Goal: Task Accomplishment & Management: Manage account settings

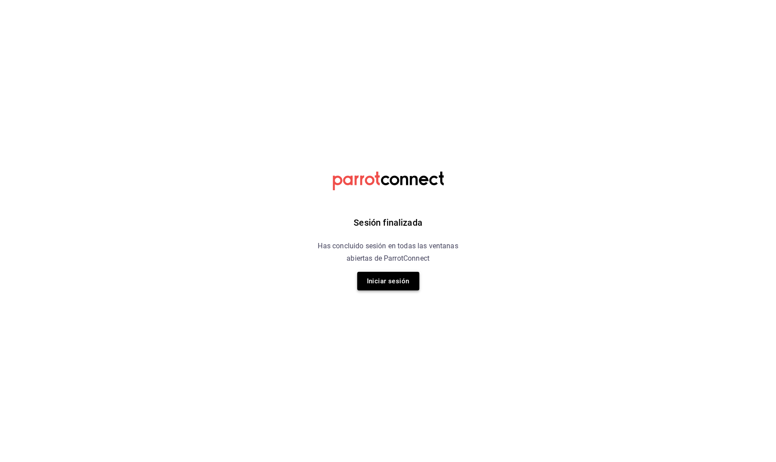
click at [409, 275] on button "Iniciar sesión" at bounding box center [388, 281] width 62 height 19
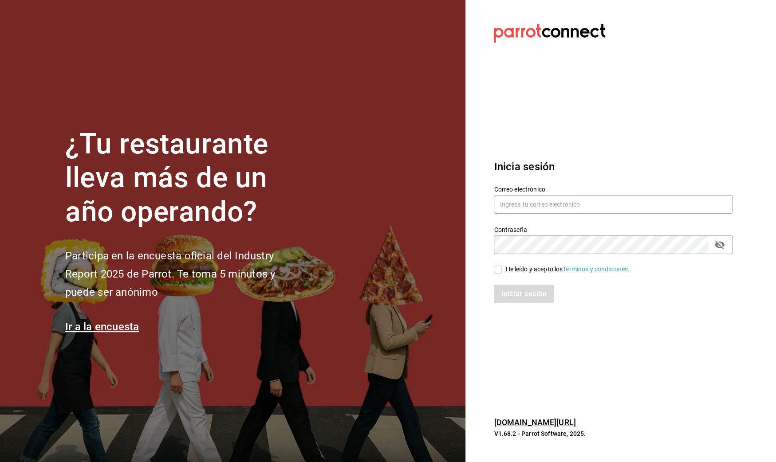
click at [499, 271] on input "He leído y acepto los Términos y condiciones." at bounding box center [498, 270] width 8 height 8
checkbox input "true"
click at [507, 287] on button "Iniciar sesión" at bounding box center [524, 294] width 60 height 19
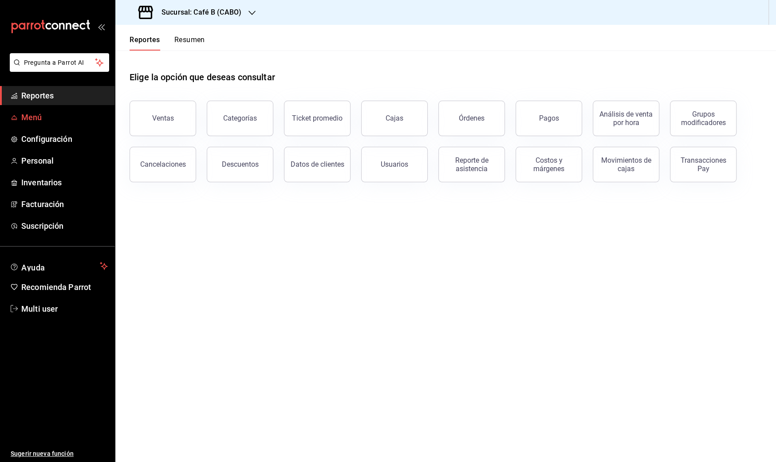
click at [46, 119] on span "Menú" at bounding box center [64, 117] width 86 height 12
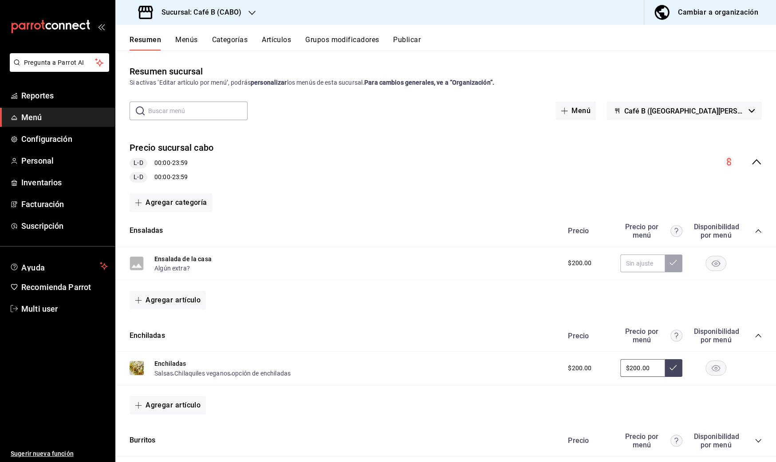
click at [736, 3] on button "Cambiar a organización" at bounding box center [706, 12] width 125 height 25
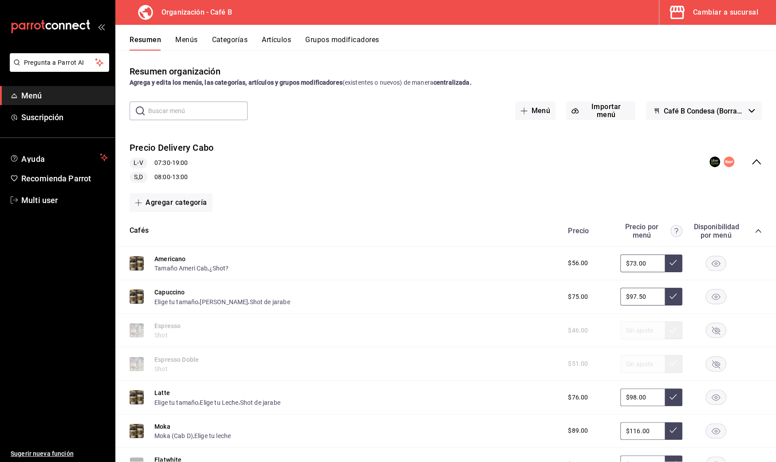
click at [283, 41] on button "Artículos" at bounding box center [276, 42] width 29 height 15
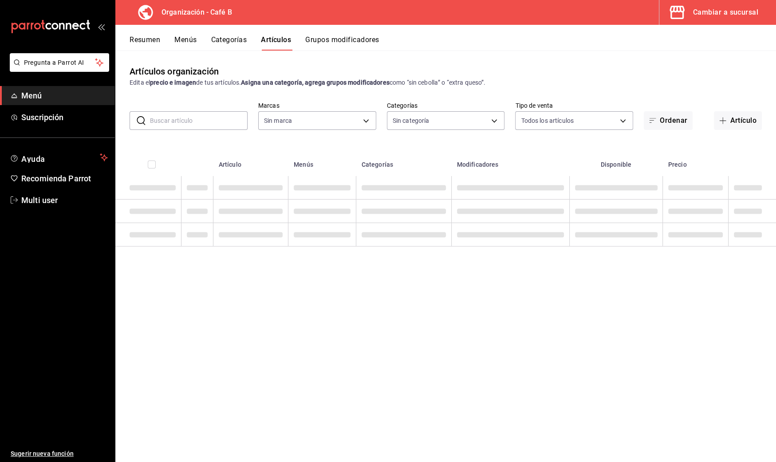
type input "61914e7f-f2ca-4c15-8ed2-909e6f0cad57"
type input "c255636c-4f79-4610-a93f-2b9eec760815,784f6ee1-620d-4436-892a-911f3761d70e,c3825…"
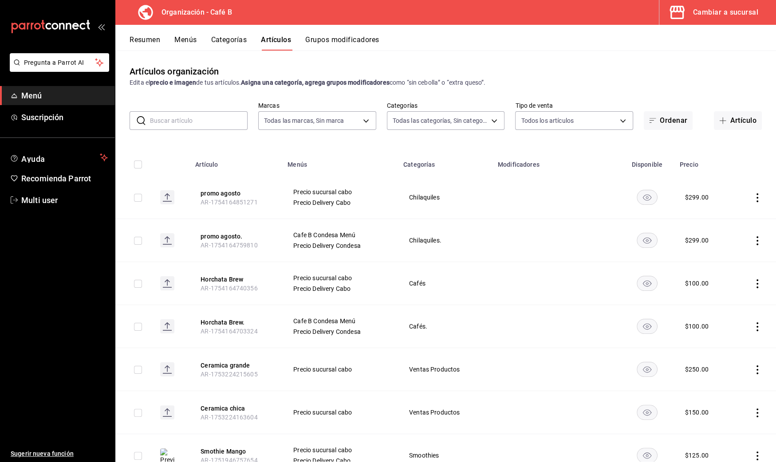
click at [195, 123] on input "text" at bounding box center [199, 121] width 98 height 18
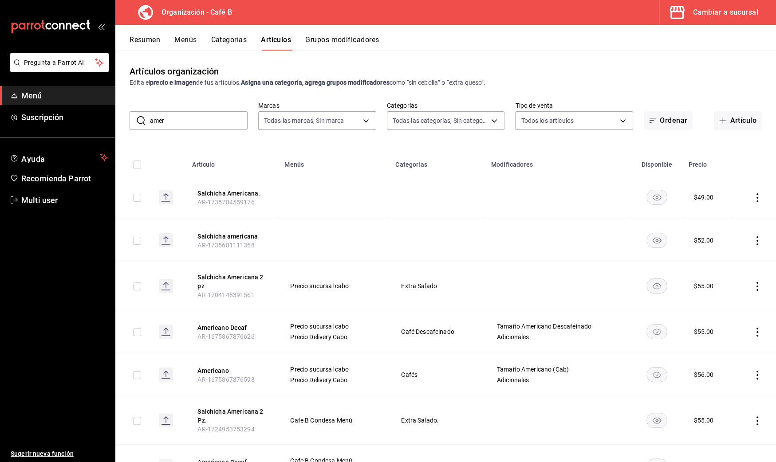
type input "Americano"
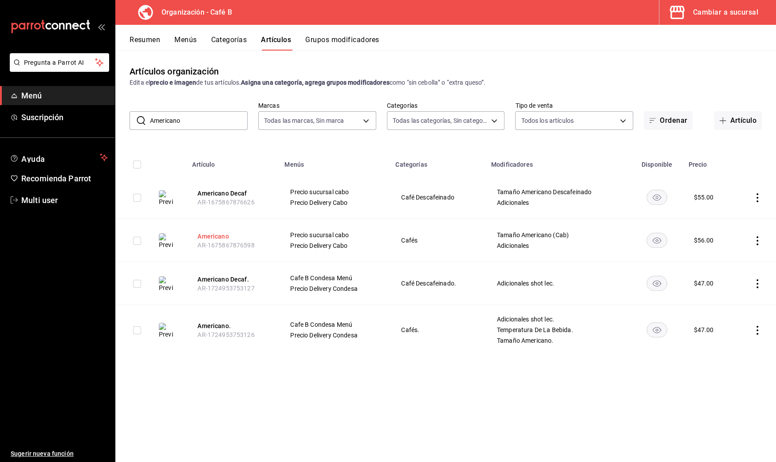
click at [222, 236] on button "Americano" at bounding box center [232, 236] width 71 height 9
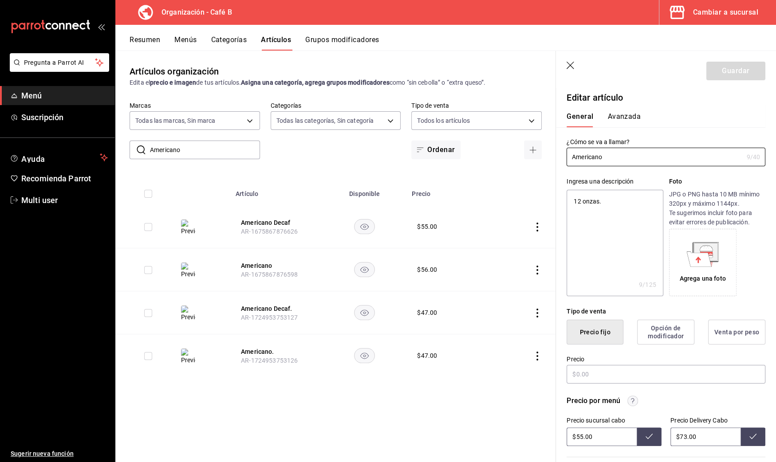
type textarea "x"
type input "$56.00"
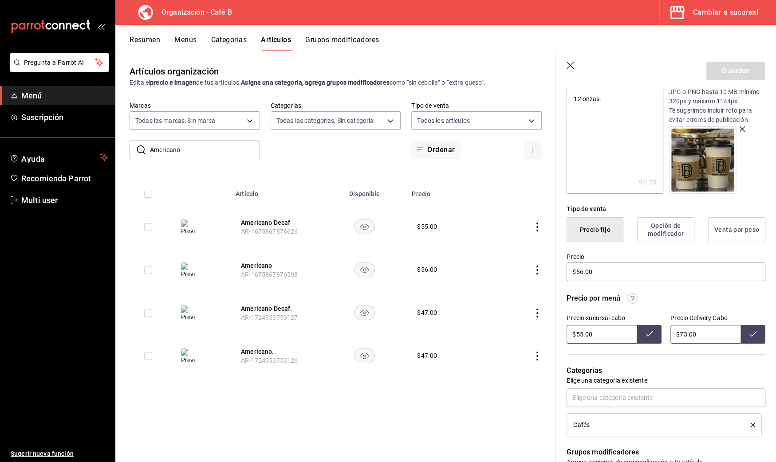
scroll to position [105, 0]
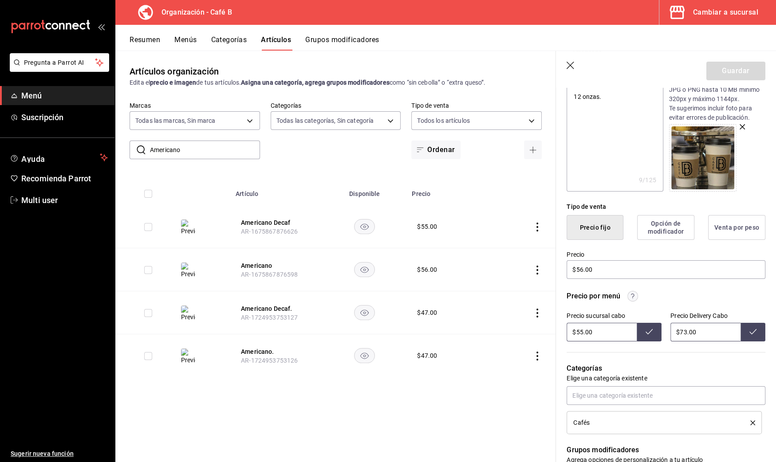
click at [582, 334] on input "$55.00" at bounding box center [601, 332] width 70 height 19
type input "$56.00"
click at [648, 328] on icon at bounding box center [648, 331] width 7 height 7
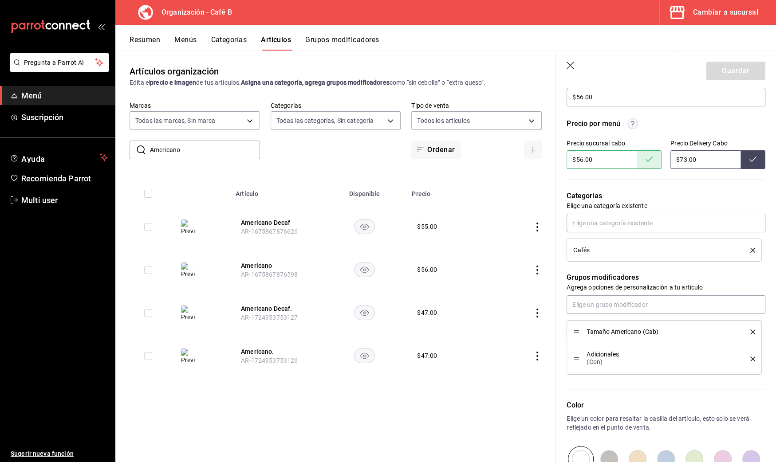
scroll to position [297, 0]
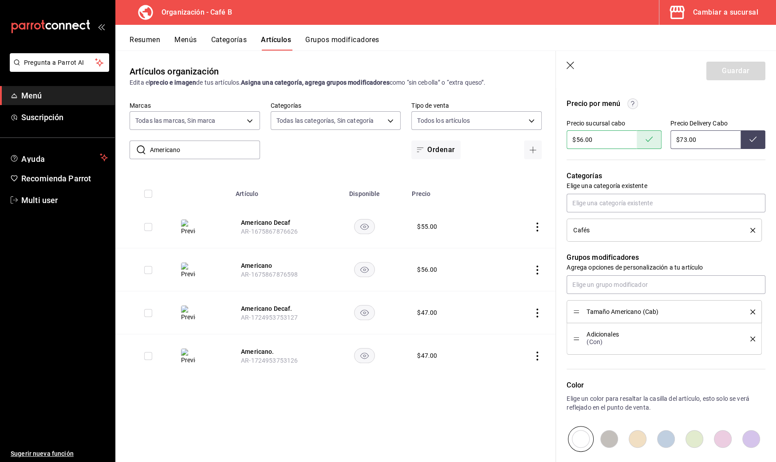
click at [571, 66] on icon "button" at bounding box center [570, 66] width 9 height 9
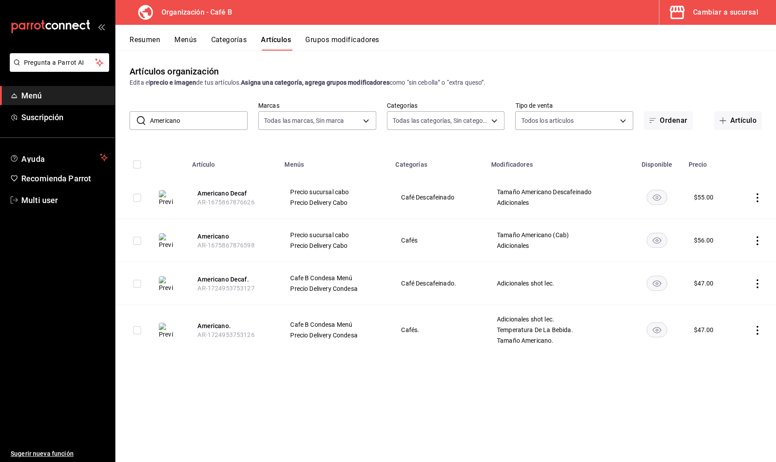
click at [148, 39] on button "Resumen" at bounding box center [145, 42] width 31 height 15
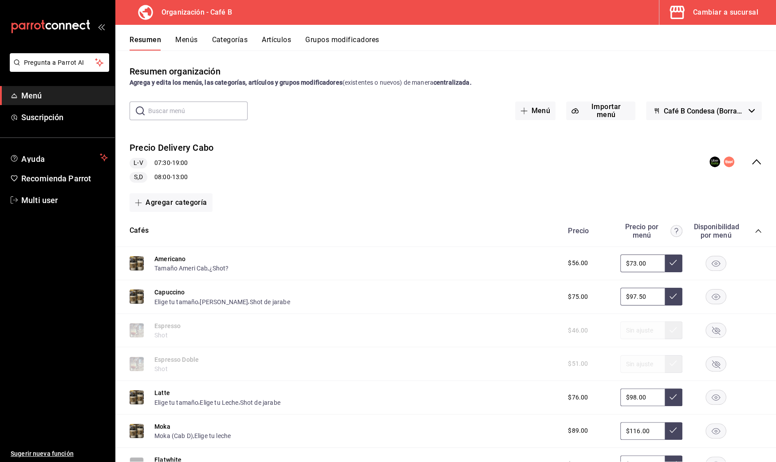
click at [752, 164] on icon "collapse-menu-row" at bounding box center [756, 162] width 11 height 11
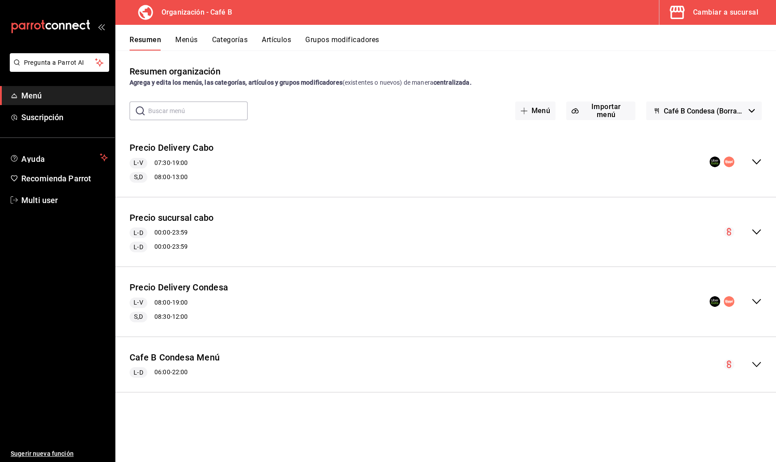
click at [755, 228] on icon "collapse-menu-row" at bounding box center [756, 232] width 11 height 11
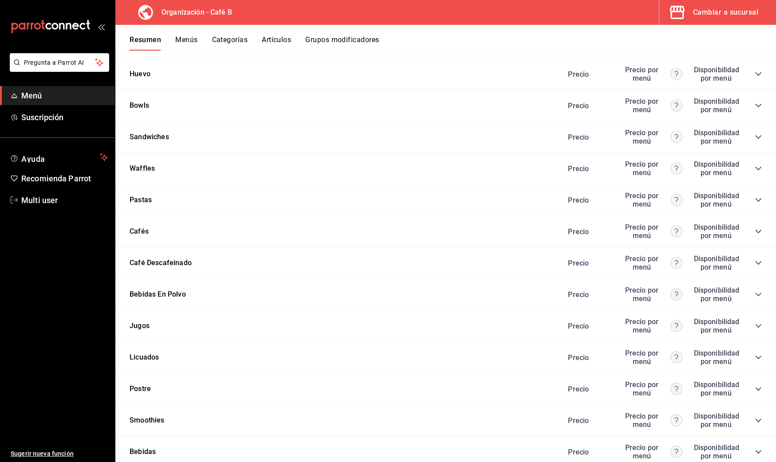
scroll to position [496, 0]
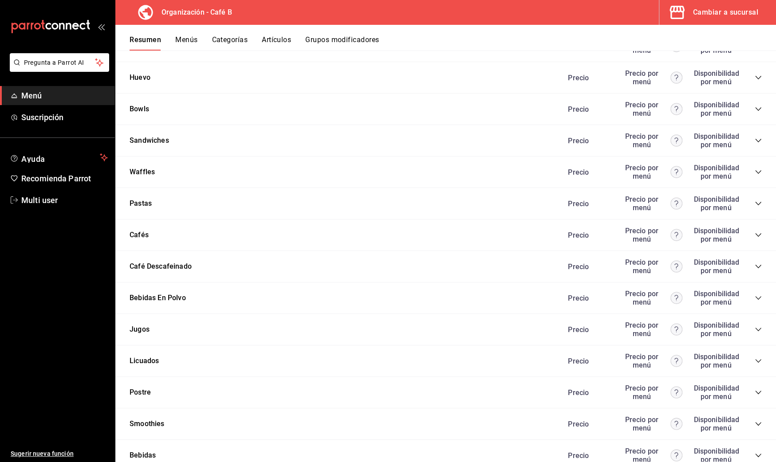
click at [755, 232] on icon "collapse-category-row" at bounding box center [758, 235] width 7 height 7
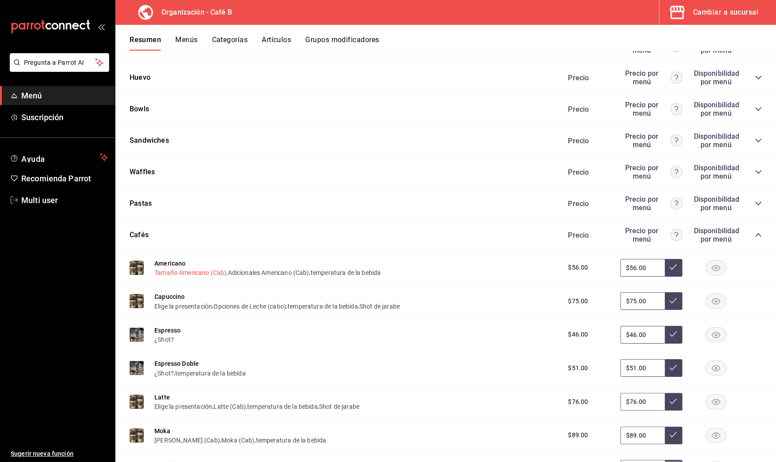
click at [206, 269] on button "Tamaño Americano (Cab)" at bounding box center [190, 272] width 72 height 9
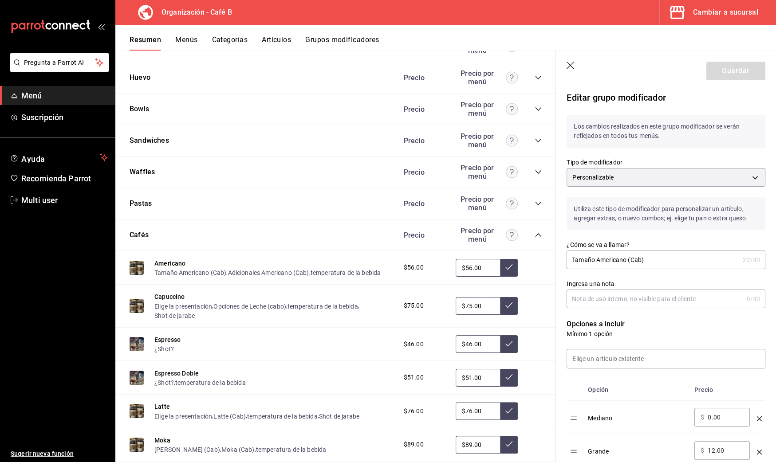
click at [714, 451] on input "12.00" at bounding box center [726, 450] width 36 height 9
type input "11.00"
click at [571, 62] on icon "button" at bounding box center [570, 66] width 9 height 9
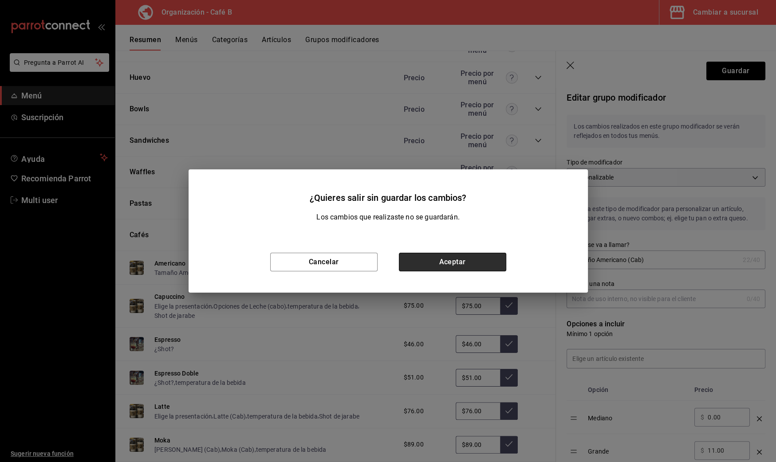
click at [418, 262] on button "Aceptar" at bounding box center [452, 262] width 107 height 19
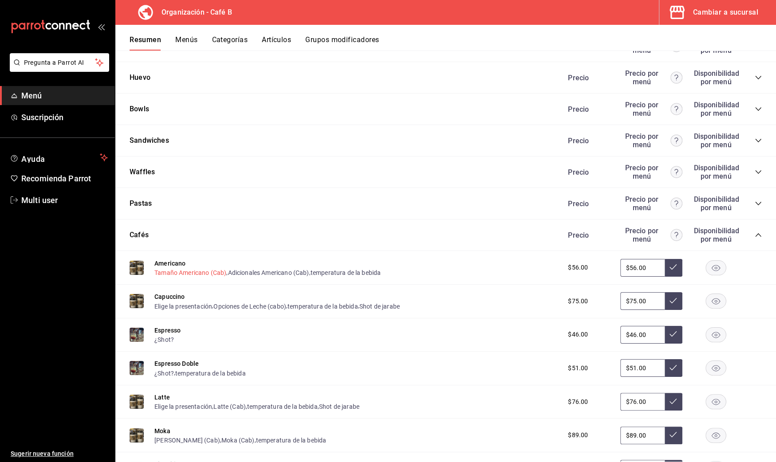
click at [210, 270] on button "Tamaño Americano (Cab)" at bounding box center [190, 272] width 72 height 9
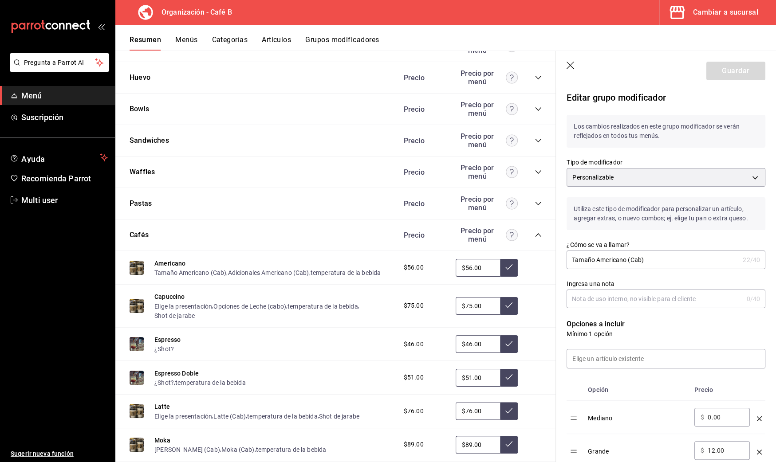
click at [565, 64] on header "Guardar" at bounding box center [666, 69] width 220 height 36
click at [571, 64] on icon "button" at bounding box center [570, 66] width 8 height 8
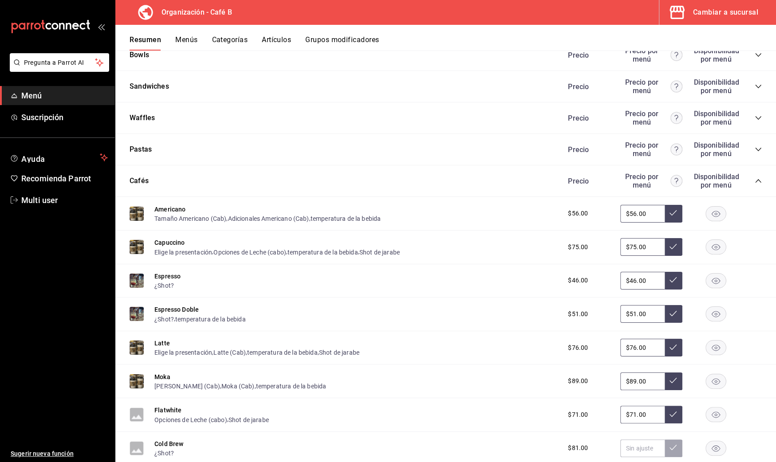
scroll to position [568, 0]
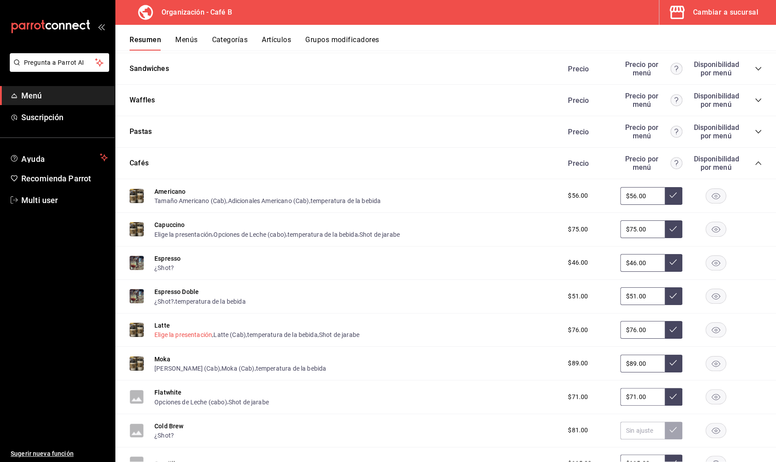
click at [203, 330] on button "Elige la presentación" at bounding box center [183, 334] width 58 height 9
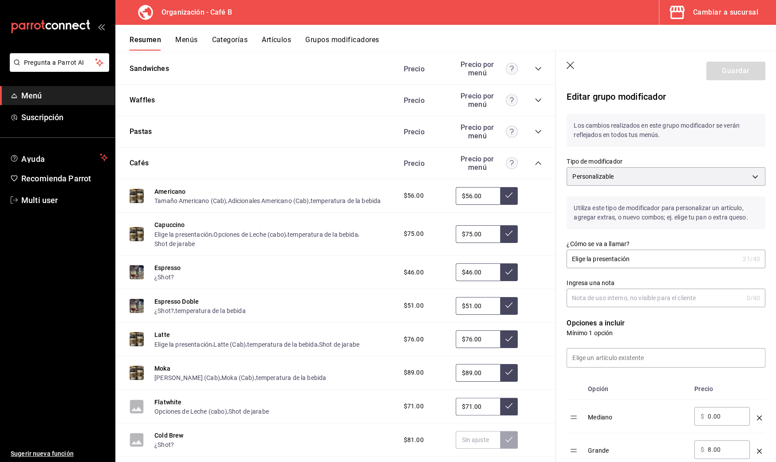
scroll to position [0, 0]
drag, startPoint x: 710, startPoint y: 450, endPoint x: 692, endPoint y: 450, distance: 18.6
click at [692, 450] on td "​ $ 8.00 ​" at bounding box center [722, 450] width 63 height 33
type input "7.00"
click at [727, 72] on button "Guardar" at bounding box center [735, 71] width 59 height 19
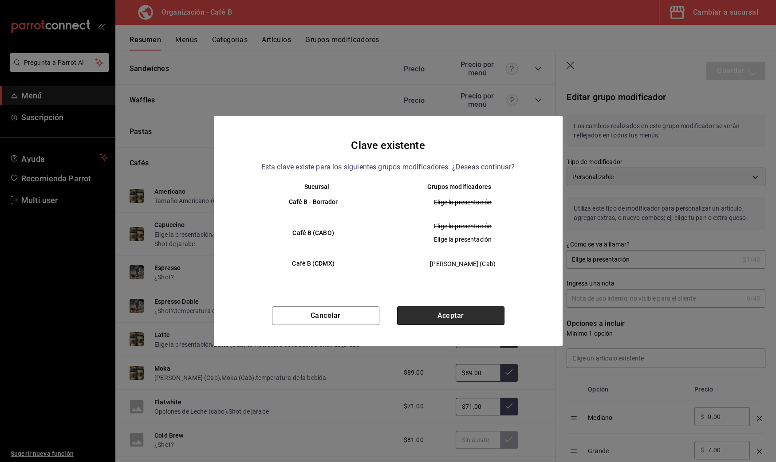
click at [487, 309] on button "Aceptar" at bounding box center [450, 316] width 107 height 19
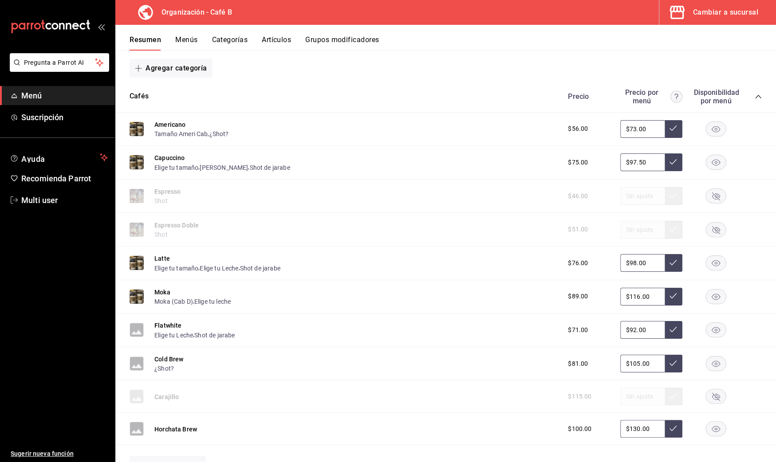
scroll to position [140, 0]
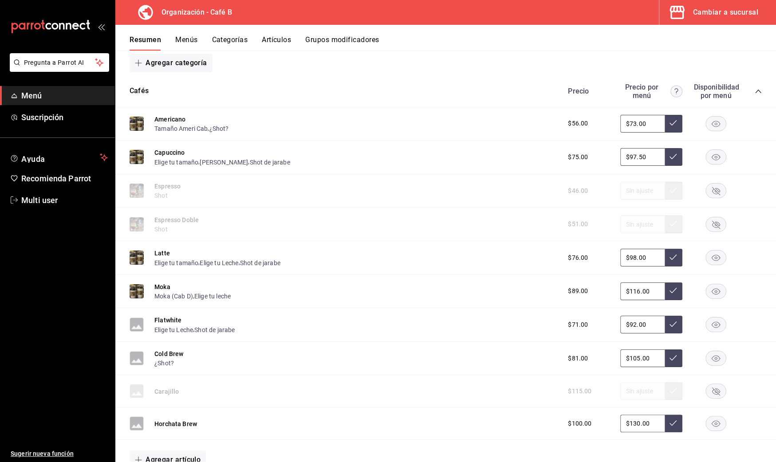
click at [755, 89] on icon "collapse-category-row" at bounding box center [758, 91] width 7 height 7
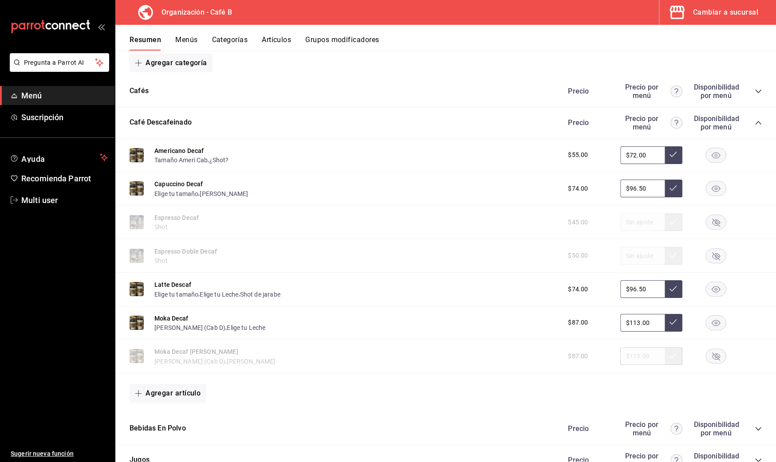
click at [745, 120] on div "Precio Precio por menú Disponibilidad por menú" at bounding box center [660, 122] width 203 height 17
click at [755, 123] on icon "collapse-category-row" at bounding box center [758, 122] width 7 height 7
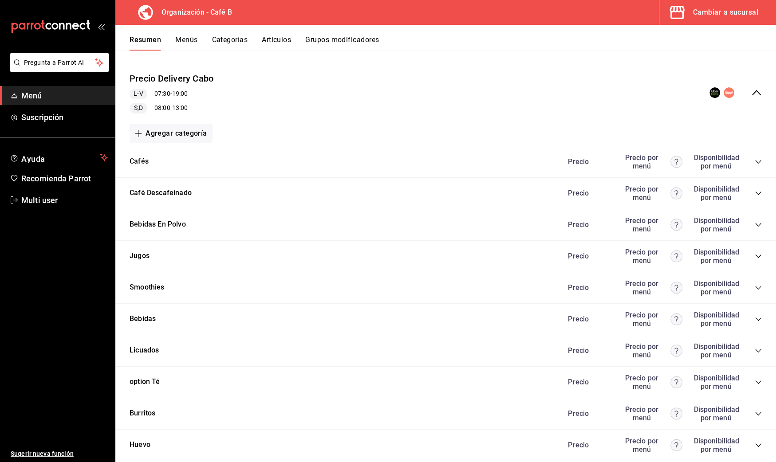
scroll to position [502, 0]
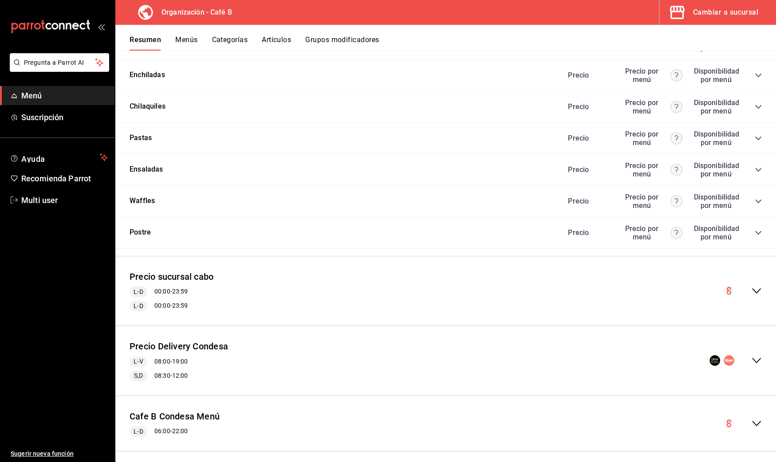
click at [751, 286] on icon "collapse-menu-row" at bounding box center [756, 291] width 11 height 11
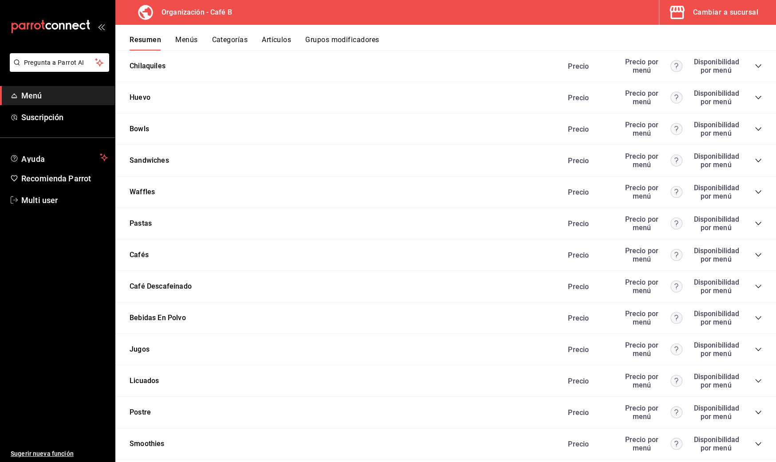
scroll to position [1047, 0]
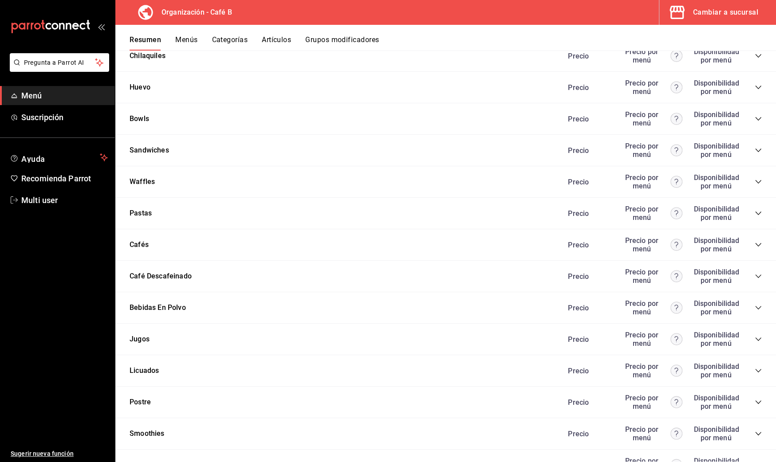
click at [755, 241] on icon "collapse-category-row" at bounding box center [758, 244] width 7 height 7
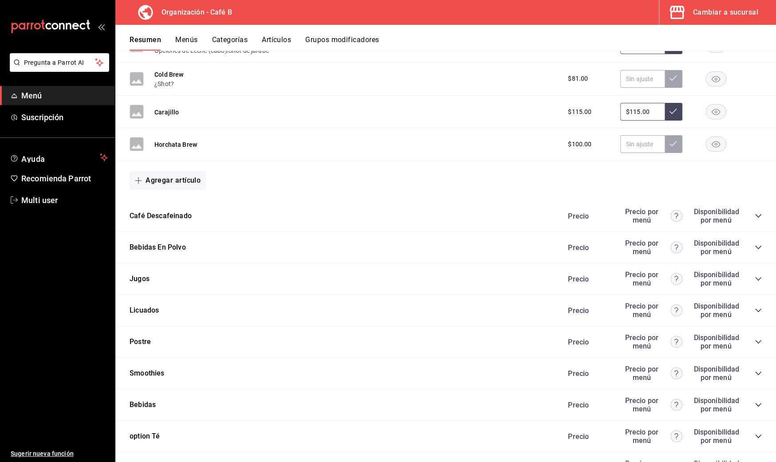
scroll to position [1483, 0]
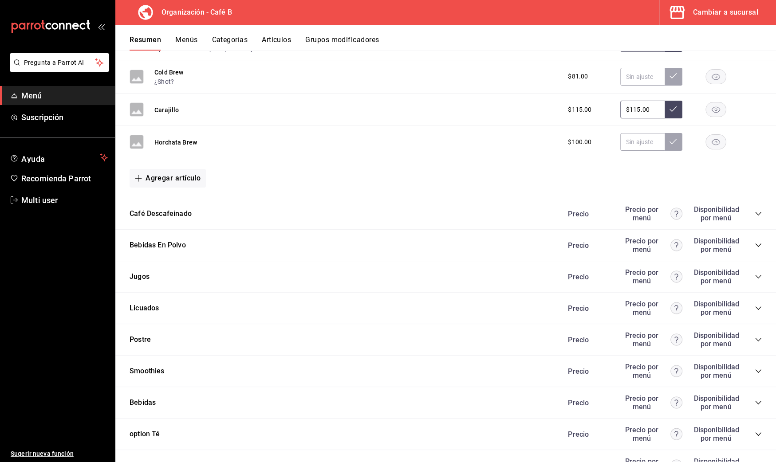
click at [754, 262] on div "Jugos Precio Precio por menú Disponibilidad por menú" at bounding box center [445, 276] width 661 height 31
click at [755, 273] on icon "collapse-category-row" at bounding box center [758, 276] width 7 height 7
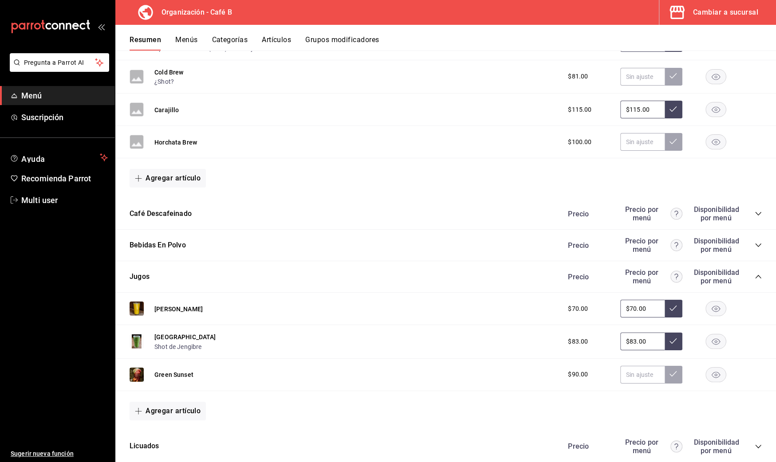
click at [626, 333] on input "$83.00" at bounding box center [642, 342] width 44 height 18
click at [627, 333] on input "$83.00" at bounding box center [642, 342] width 44 height 18
type input "$80.00"
click at [669, 338] on icon at bounding box center [672, 341] width 7 height 7
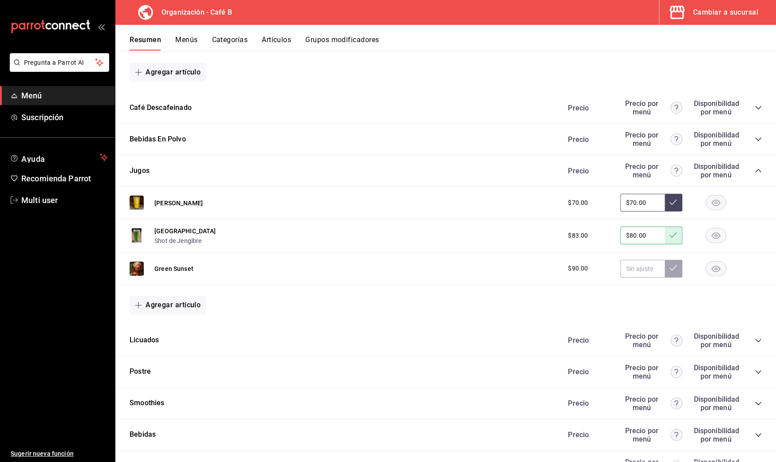
scroll to position [1588, 0]
click at [636, 260] on input "text" at bounding box center [642, 269] width 44 height 18
type input "$90.00"
click at [669, 265] on icon at bounding box center [672, 268] width 7 height 7
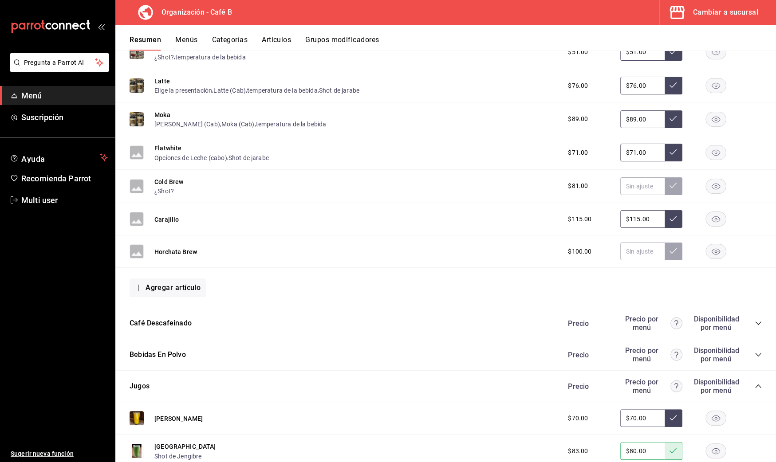
scroll to position [1313, 0]
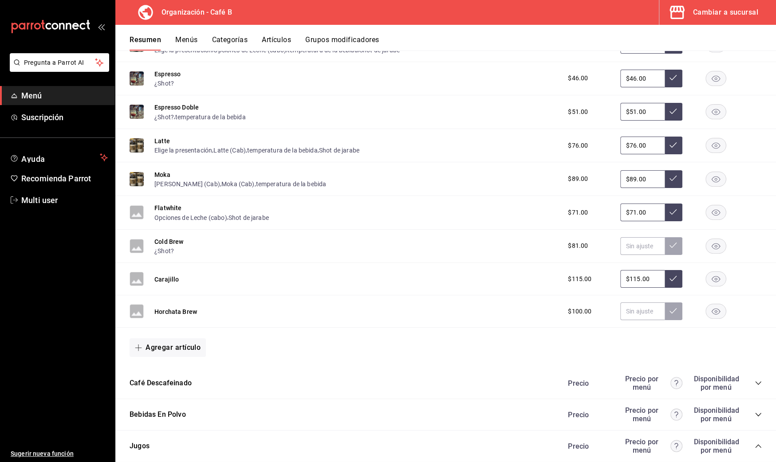
click at [272, 45] on button "Artículos" at bounding box center [276, 42] width 29 height 15
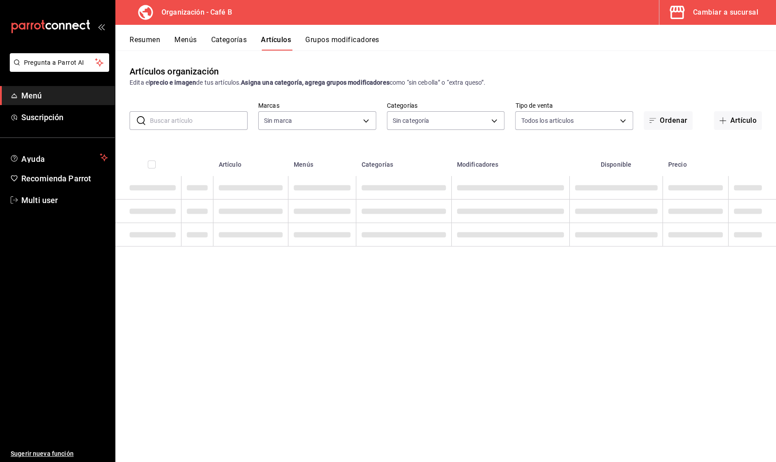
type input "61914e7f-f2ca-4c15-8ed2-909e6f0cad57"
click at [189, 121] on input "text" at bounding box center [199, 121] width 98 height 18
type input "c255636c-4f79-4610-a93f-2b9eec760815,784f6ee1-620d-4436-892a-911f3761d70e,c3825…"
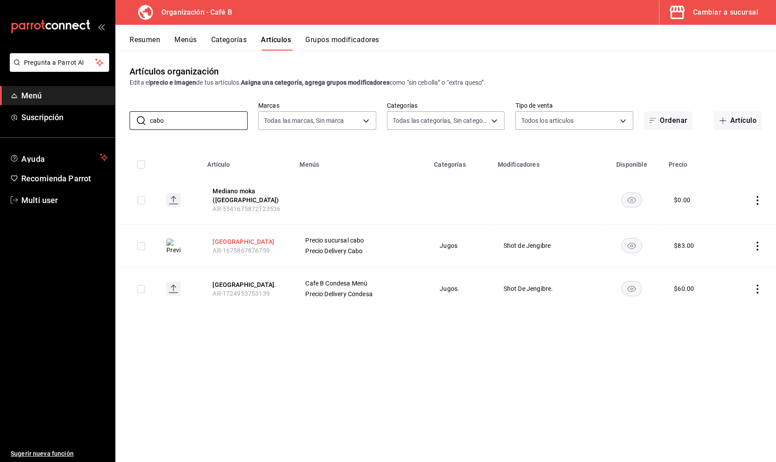
type input "cabo"
click at [241, 237] on button "[GEOGRAPHIC_DATA]" at bounding box center [247, 241] width 71 height 9
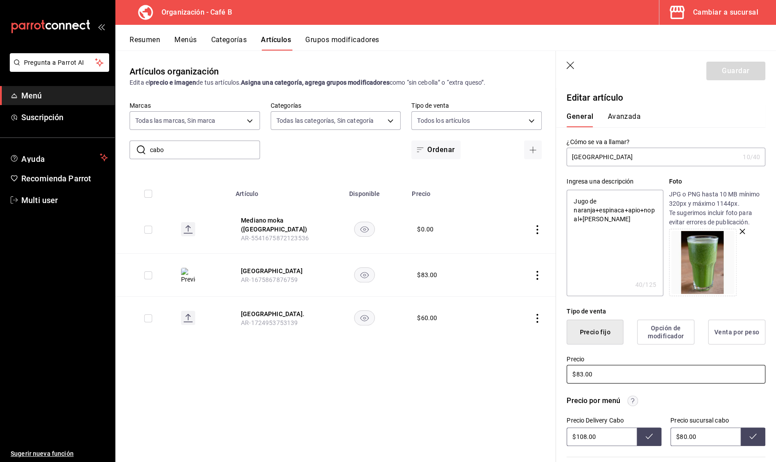
drag, startPoint x: 581, startPoint y: 373, endPoint x: 597, endPoint y: 451, distance: 79.7
click at [583, 383] on input "$83.00" at bounding box center [665, 374] width 199 height 19
type textarea "x"
type input "$83.00"
type textarea "x"
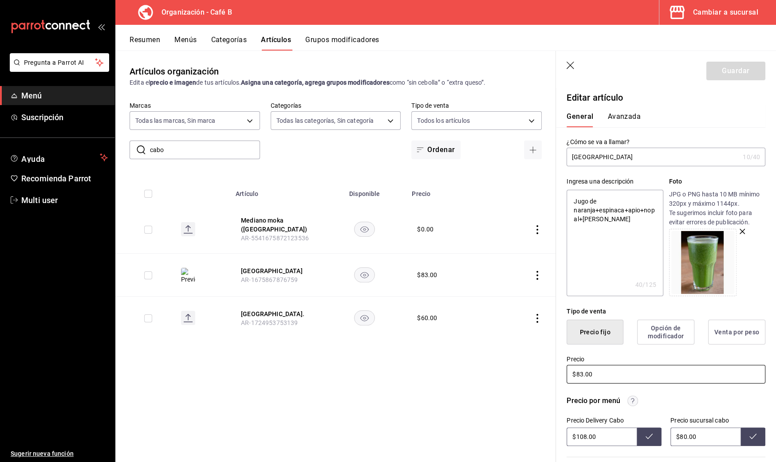
type input "$8.00"
type textarea "x"
type input "$80.00"
click at [723, 68] on button "Guardar" at bounding box center [735, 71] width 59 height 19
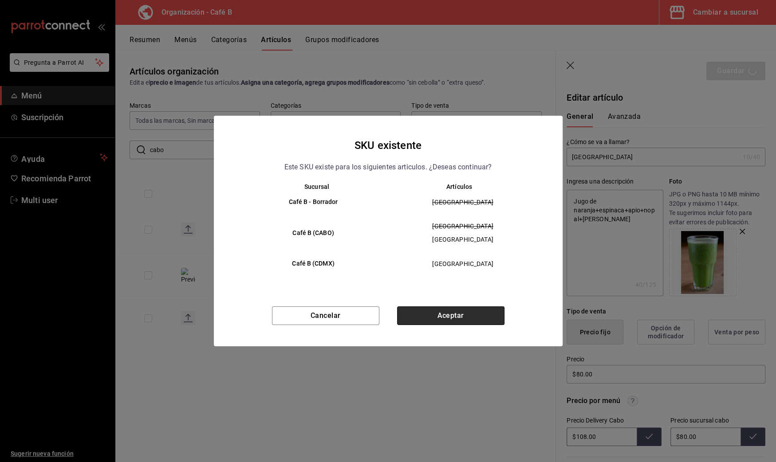
click at [475, 315] on button "Aceptar" at bounding box center [450, 316] width 107 height 19
type textarea "x"
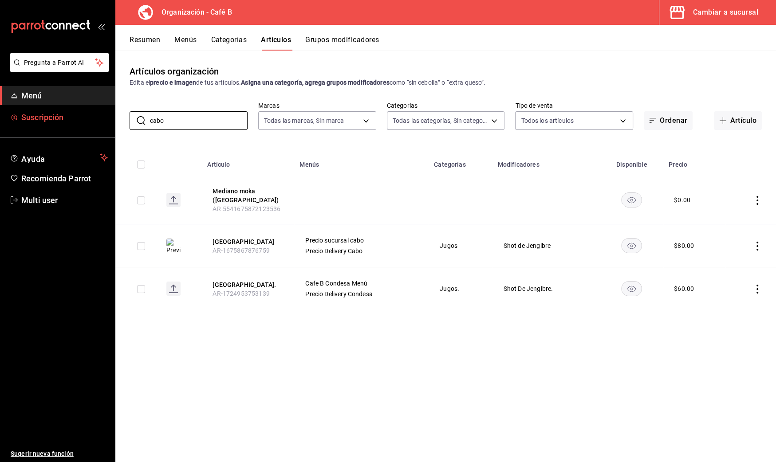
drag, startPoint x: 226, startPoint y: 125, endPoint x: 53, endPoint y: 122, distance: 173.5
click at [53, 122] on div "Pregunta a Parrot AI Menú Suscripción Ayuda Recomienda Parrot Multi user Sugeri…" at bounding box center [388, 231] width 776 height 462
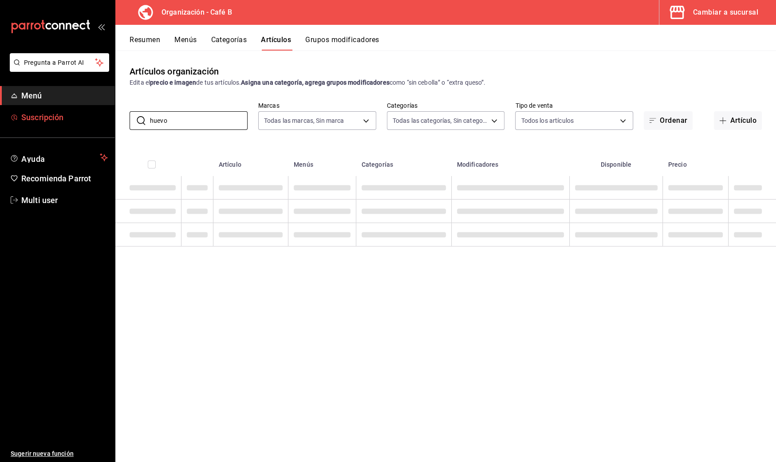
type input "huevo"
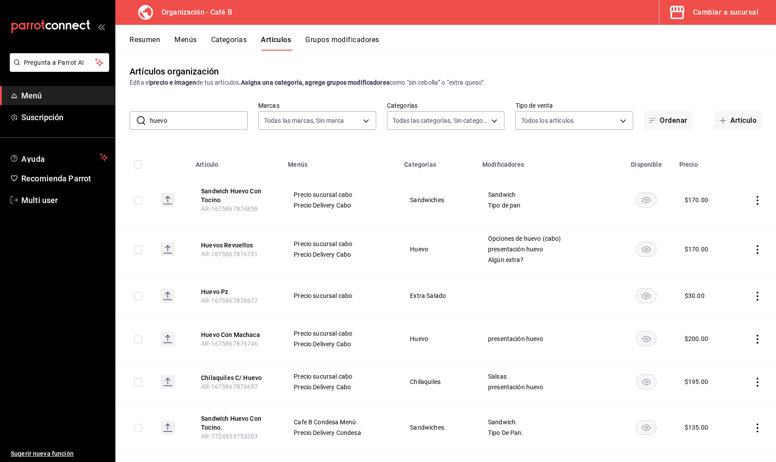
click at [334, 154] on th "Menús" at bounding box center [341, 162] width 116 height 28
click at [141, 39] on button "Resumen" at bounding box center [145, 42] width 31 height 15
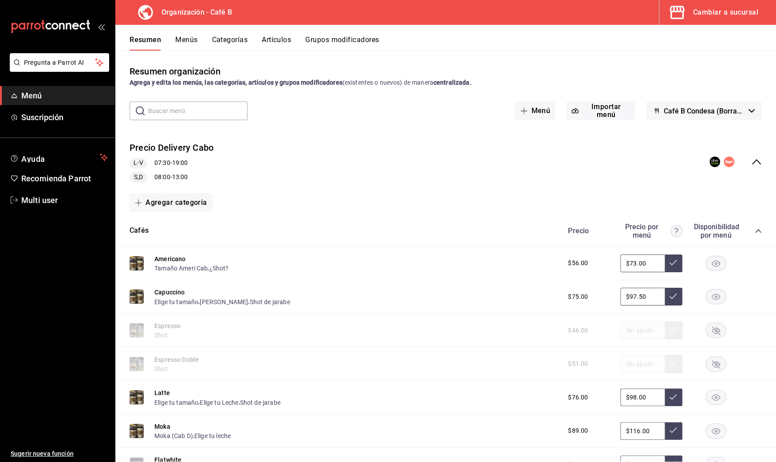
click at [750, 156] on div "Precio Delivery [GEOGRAPHIC_DATA] 07:30 - 19:00 S,D 08:00 - 13:00" at bounding box center [445, 161] width 661 height 55
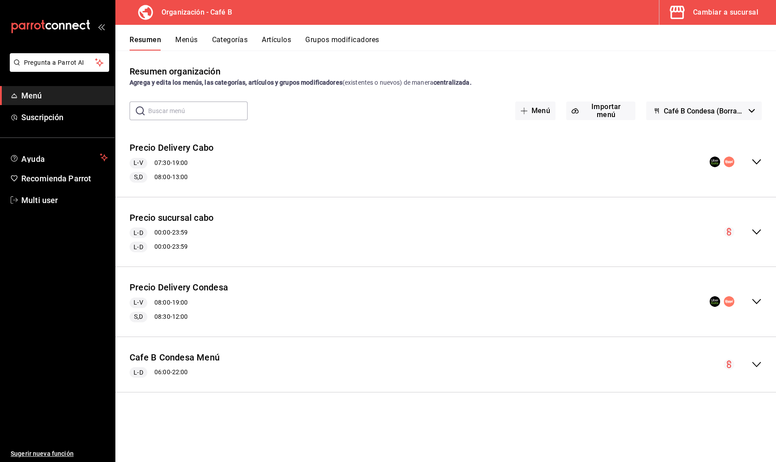
click at [756, 230] on icon "collapse-menu-row" at bounding box center [756, 232] width 11 height 11
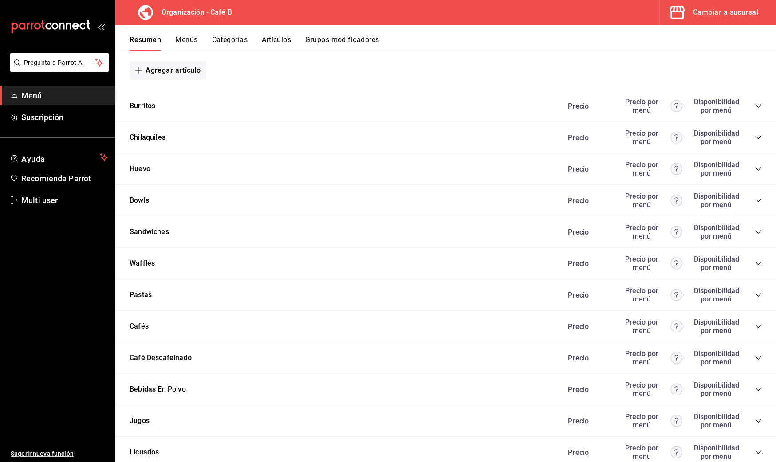
scroll to position [404, 0]
click at [755, 167] on icon "collapse-category-row" at bounding box center [758, 169] width 7 height 7
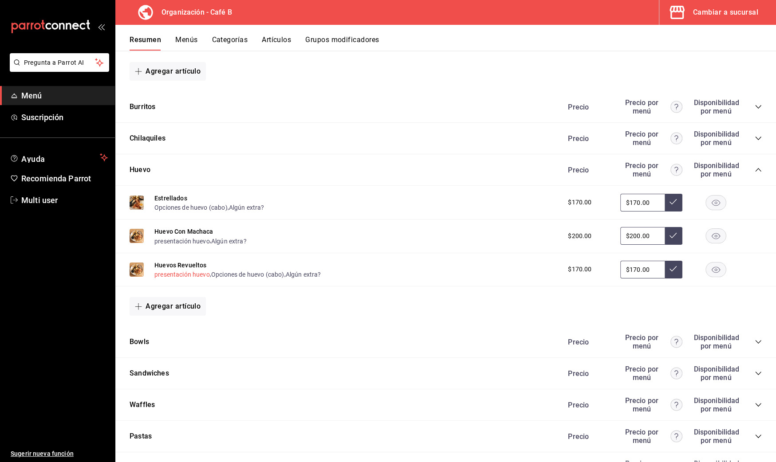
click at [199, 273] on button "presentación huevo" at bounding box center [181, 274] width 55 height 9
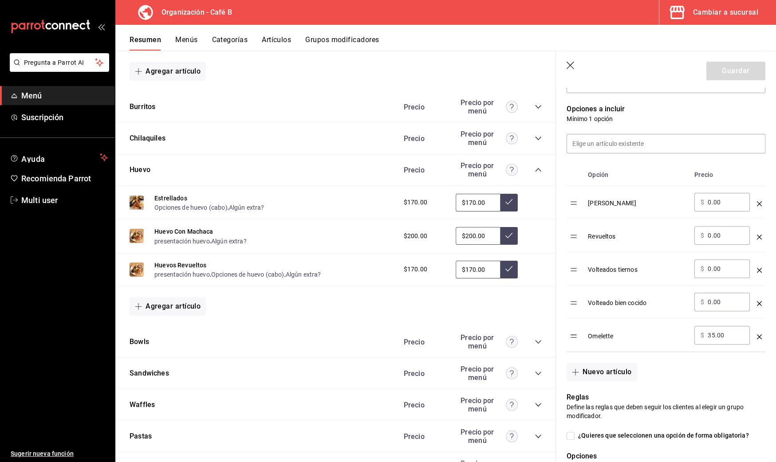
scroll to position [216, 0]
click at [263, 274] on button "Opciones de huevo (cabo)" at bounding box center [247, 274] width 73 height 9
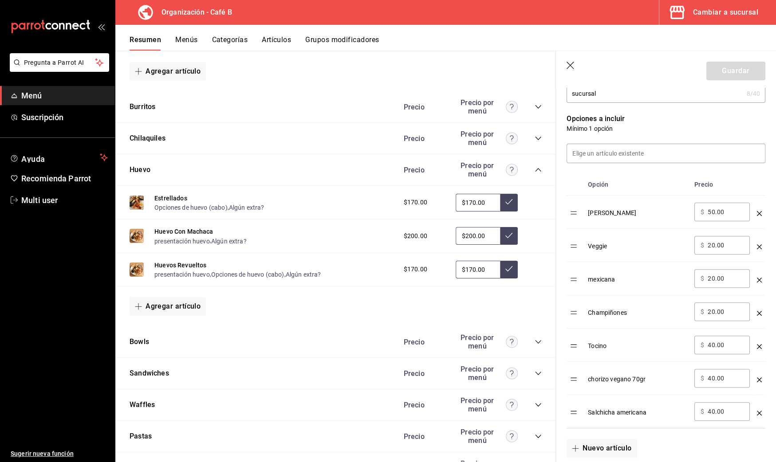
scroll to position [214, 0]
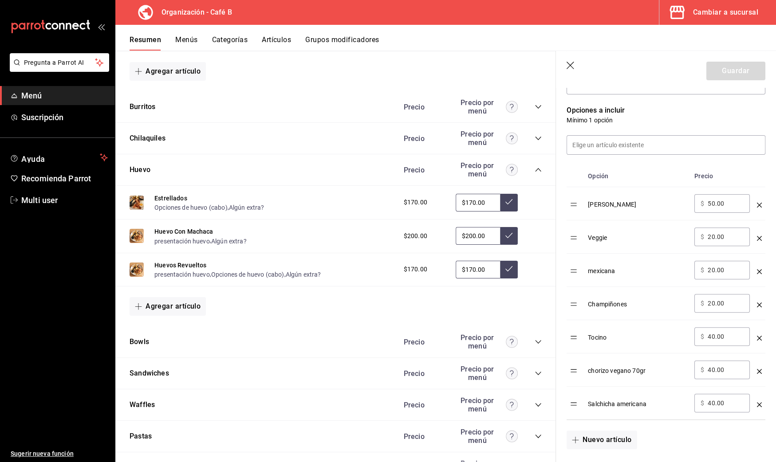
click at [711, 370] on input "40.00" at bounding box center [726, 370] width 36 height 9
type input "20.00"
click at [757, 402] on icon "optionsTable" at bounding box center [759, 404] width 5 height 5
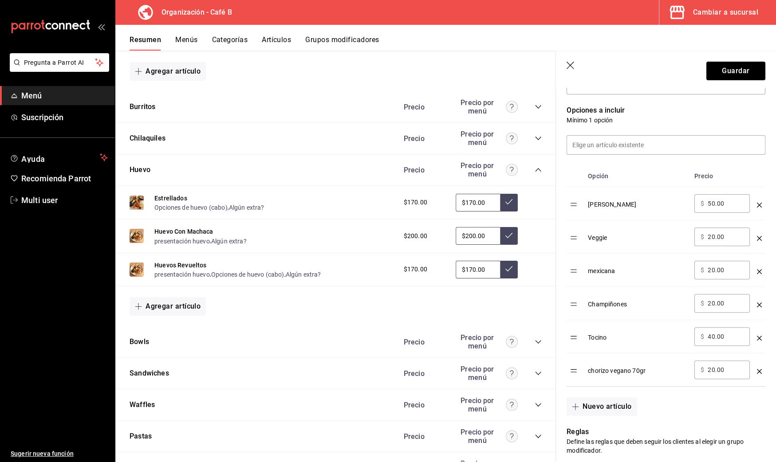
click at [708, 274] on div "​ $ 20.00 ​" at bounding box center [721, 270] width 55 height 19
click at [710, 271] on input "20.00" at bounding box center [726, 270] width 36 height 9
type input "10.00"
click at [710, 237] on input "20.00" at bounding box center [726, 236] width 36 height 9
click at [757, 303] on icon "optionsTable" at bounding box center [759, 305] width 5 height 5
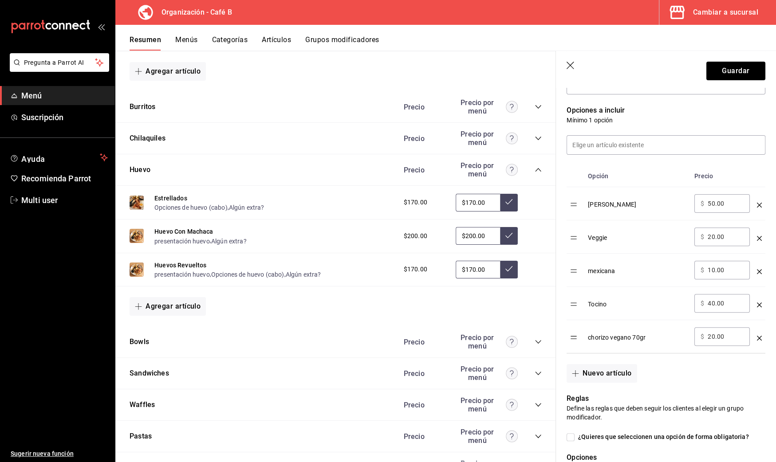
click at [709, 204] on input "50.00" at bounding box center [726, 203] width 36 height 9
type input "30.00"
click at [709, 301] on input "40.00" at bounding box center [726, 303] width 36 height 9
type input "30.00"
click at [715, 69] on button "Guardar" at bounding box center [735, 71] width 59 height 19
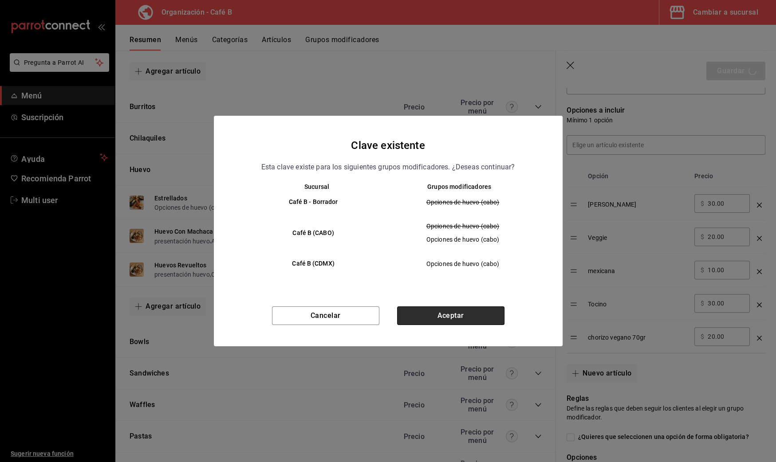
click at [464, 319] on button "Aceptar" at bounding box center [450, 316] width 107 height 19
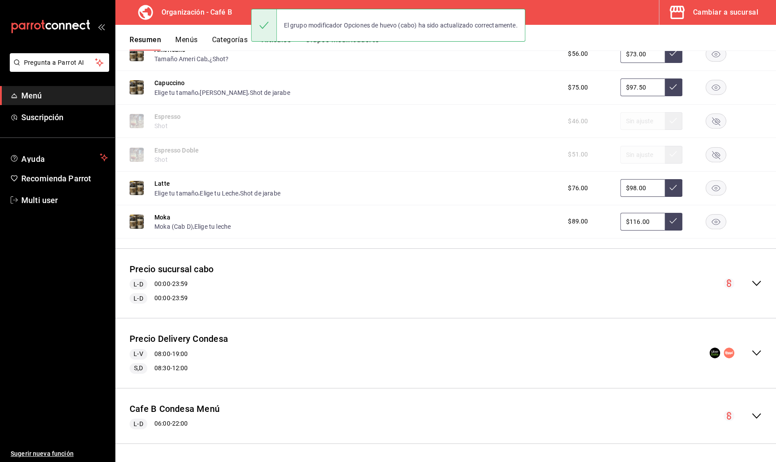
scroll to position [1147, 0]
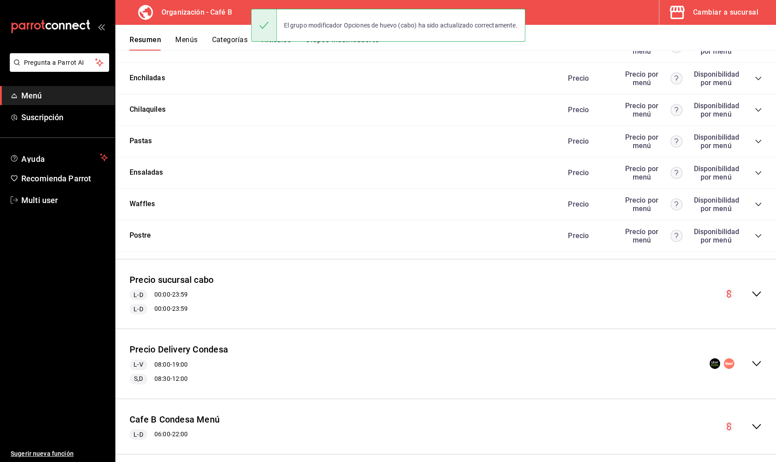
click at [752, 291] on icon "collapse-menu-row" at bounding box center [756, 293] width 9 height 5
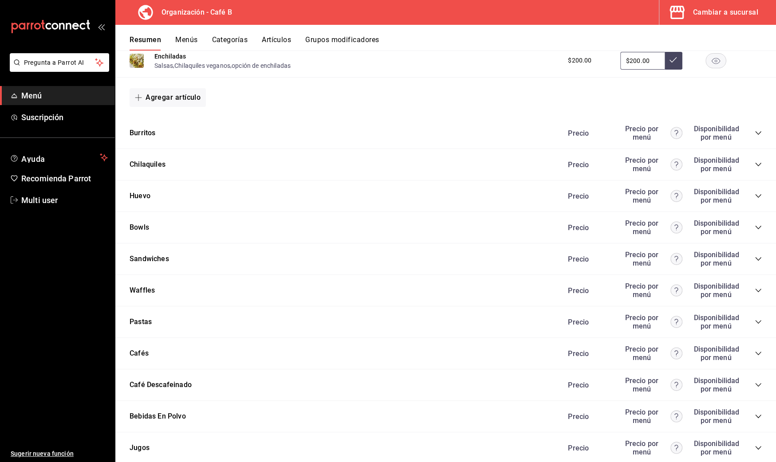
scroll to position [1579, 0]
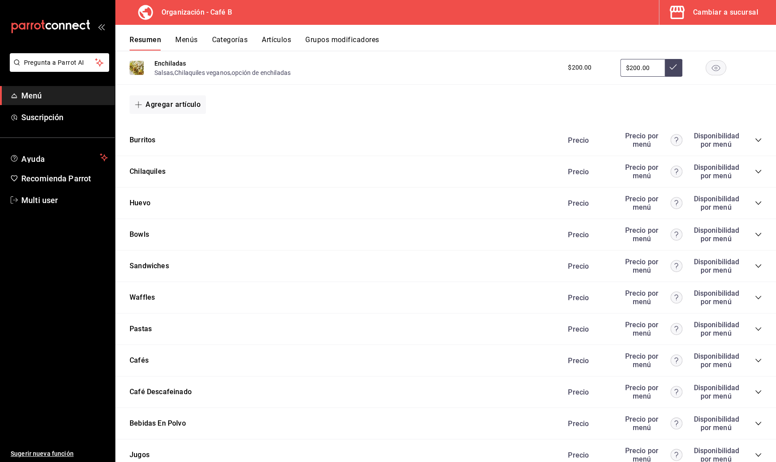
click at [755, 200] on icon "collapse-category-row" at bounding box center [758, 203] width 7 height 7
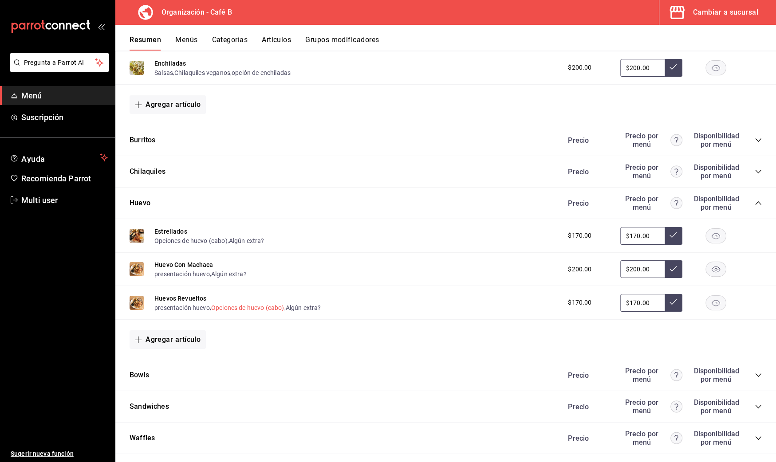
click at [224, 303] on button "Opciones de huevo (cabo)" at bounding box center [247, 307] width 73 height 9
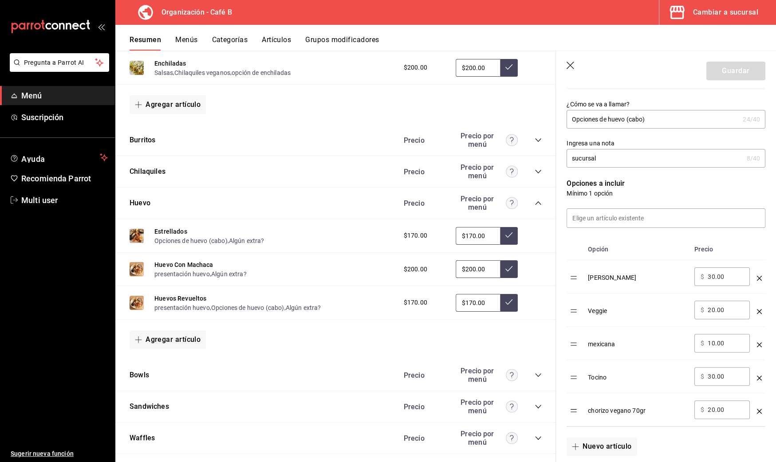
scroll to position [141, 0]
click at [570, 64] on icon "button" at bounding box center [570, 66] width 9 height 9
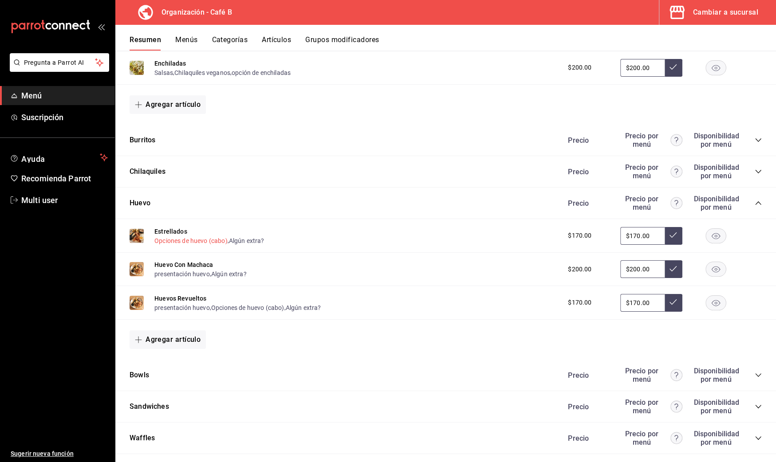
click at [204, 236] on button "Opciones de huevo (cabo)" at bounding box center [190, 240] width 73 height 9
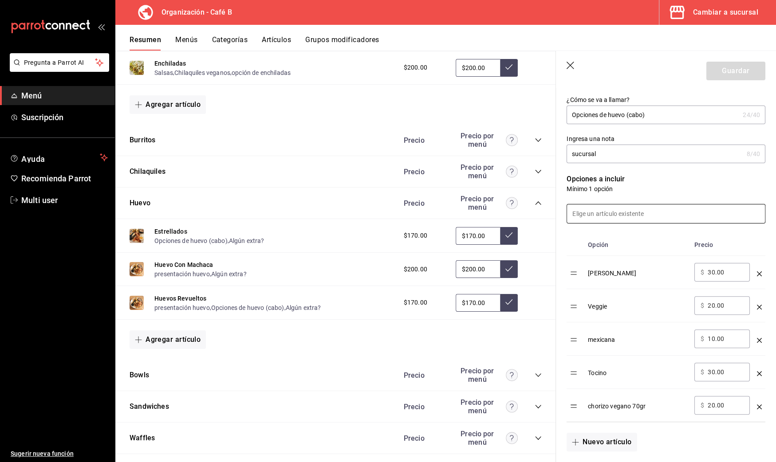
scroll to position [151, 0]
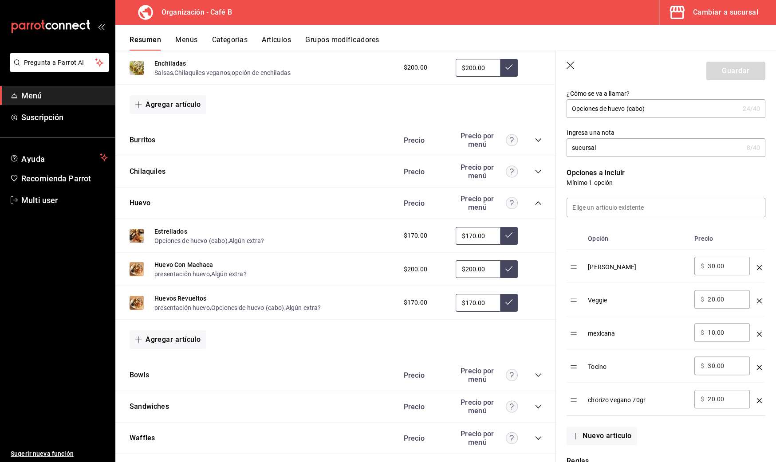
click at [573, 66] on icon "button" at bounding box center [570, 66] width 9 height 9
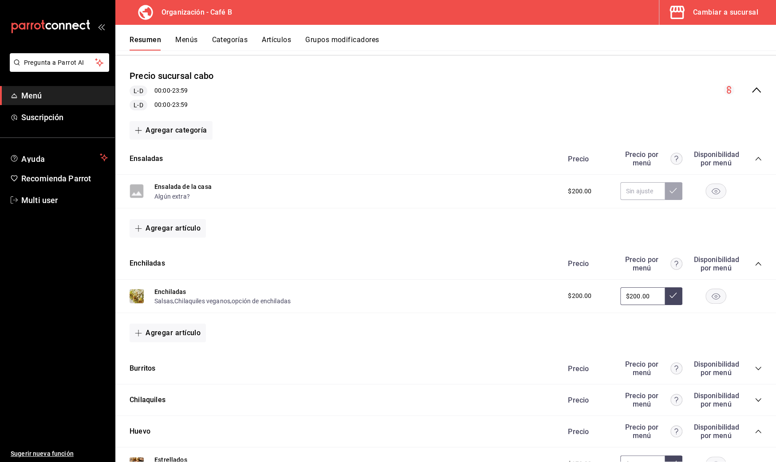
scroll to position [1227, 0]
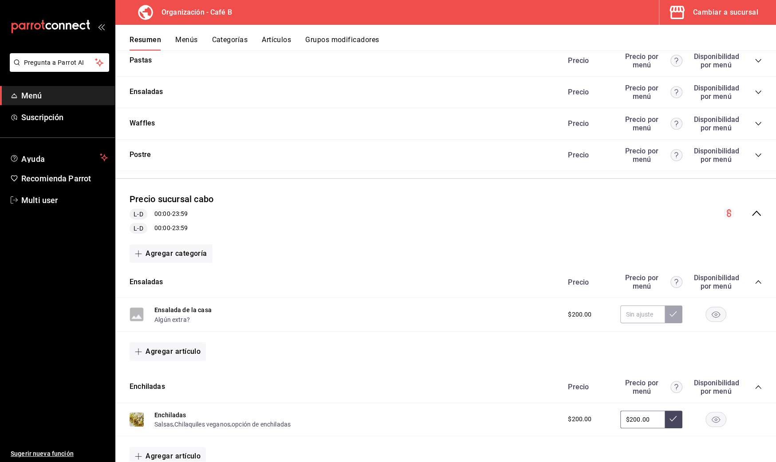
click at [186, 41] on button "Menús" at bounding box center [186, 42] width 22 height 15
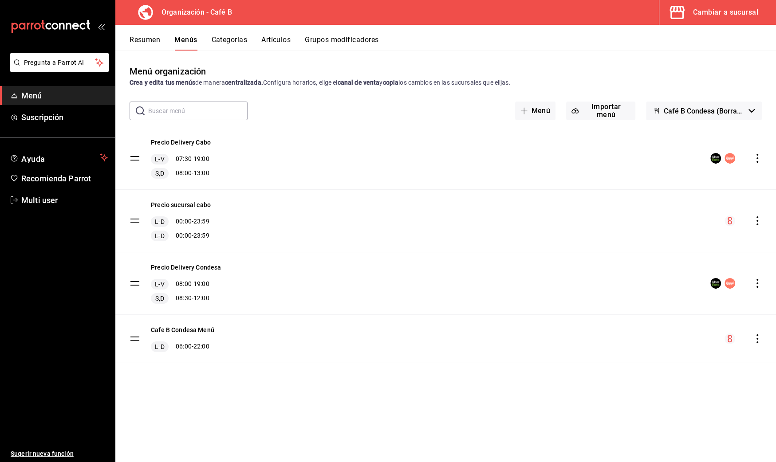
click at [759, 218] on icon "actions" at bounding box center [757, 220] width 9 height 9
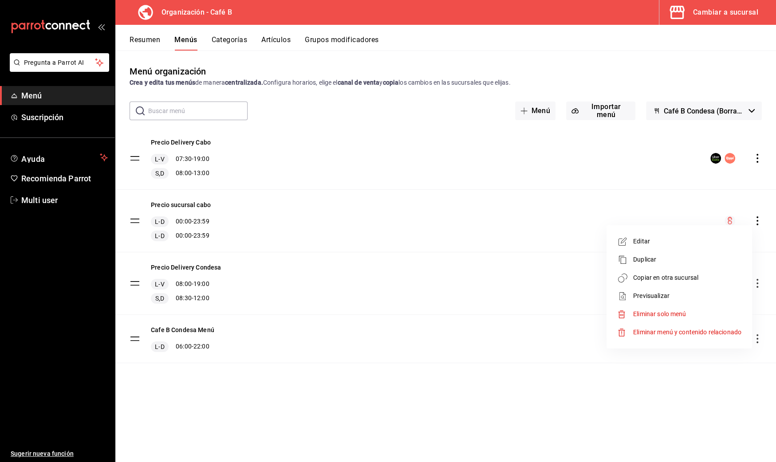
click at [715, 275] on span "Copiar en otra sucursal" at bounding box center [687, 277] width 108 height 9
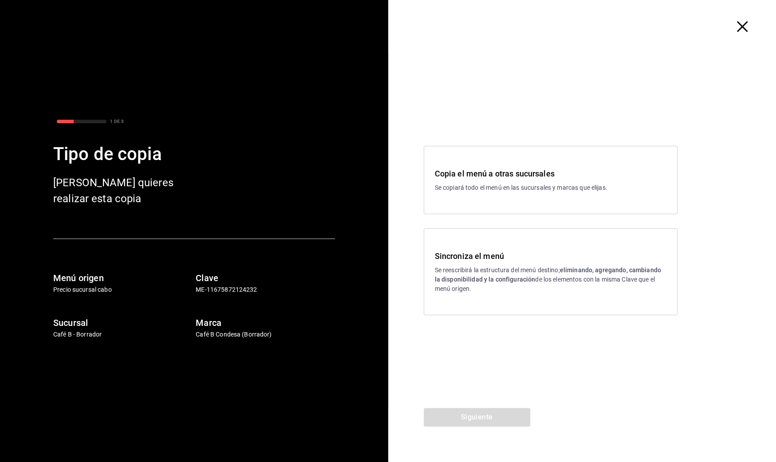
click at [474, 270] on p "Se reescribirá la estructura del menú destino; eliminando, agregando, cambiando…" at bounding box center [551, 280] width 232 height 28
click at [496, 416] on button "Siguiente" at bounding box center [477, 417] width 106 height 19
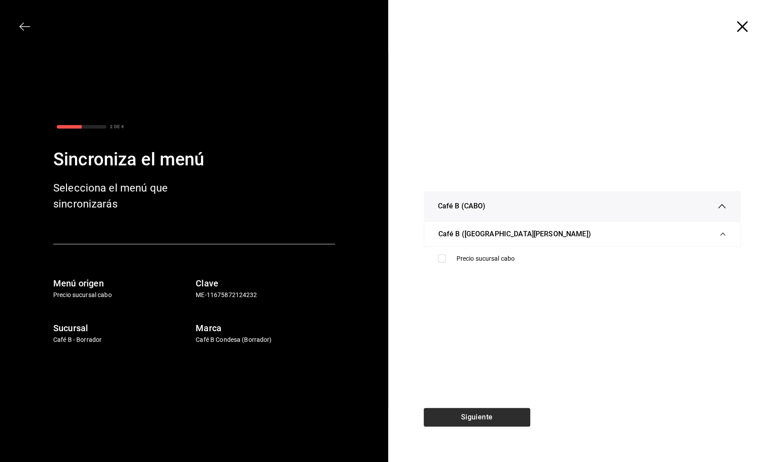
click at [496, 416] on div "Siguiente" at bounding box center [476, 435] width 177 height 54
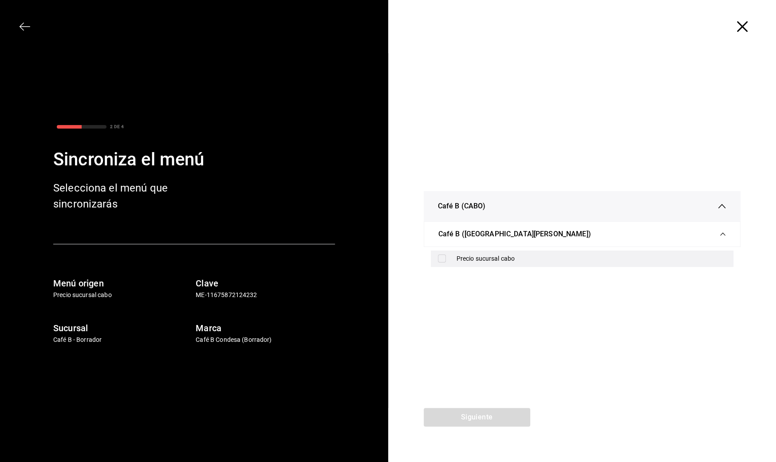
click at [489, 263] on div "Precio sucursal cabo" at bounding box center [591, 258] width 270 height 9
checkbox input "true"
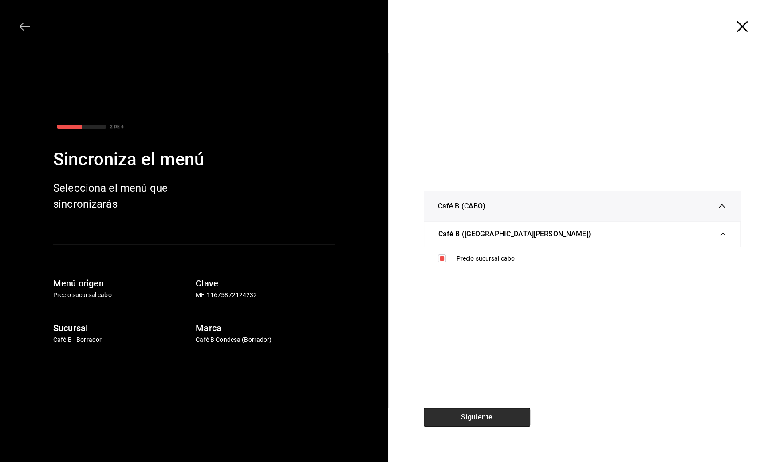
click at [498, 418] on button "Siguiente" at bounding box center [477, 417] width 106 height 19
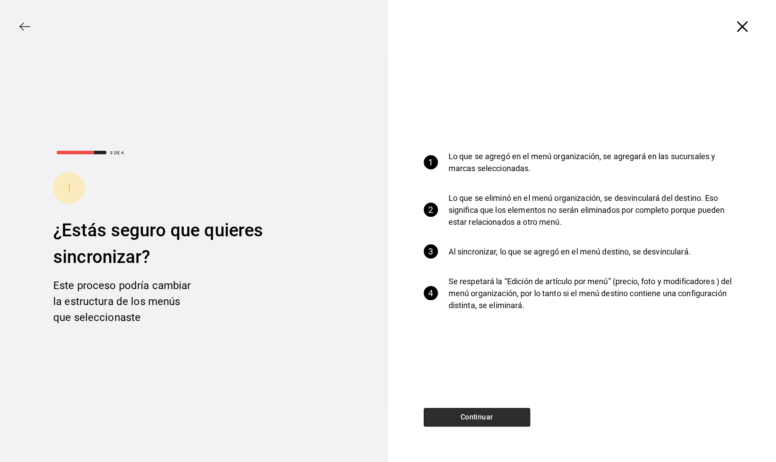
click at [498, 418] on button "Continuar" at bounding box center [477, 417] width 106 height 19
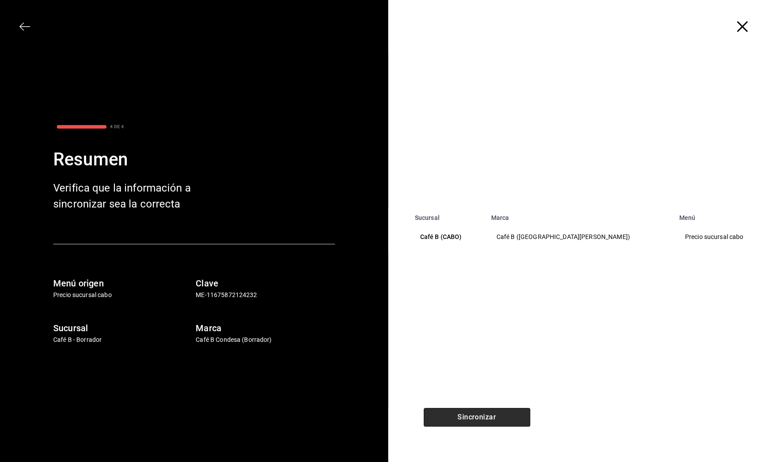
click at [498, 418] on button "Sincronizar" at bounding box center [477, 417] width 106 height 19
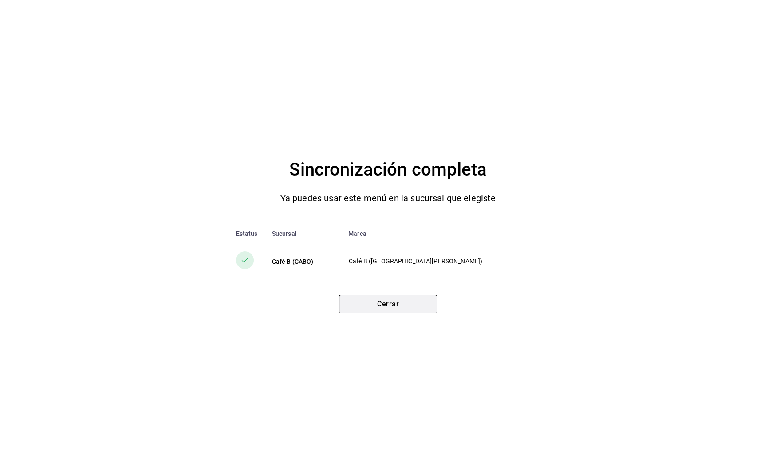
click at [408, 306] on button "Cerrar" at bounding box center [388, 304] width 98 height 19
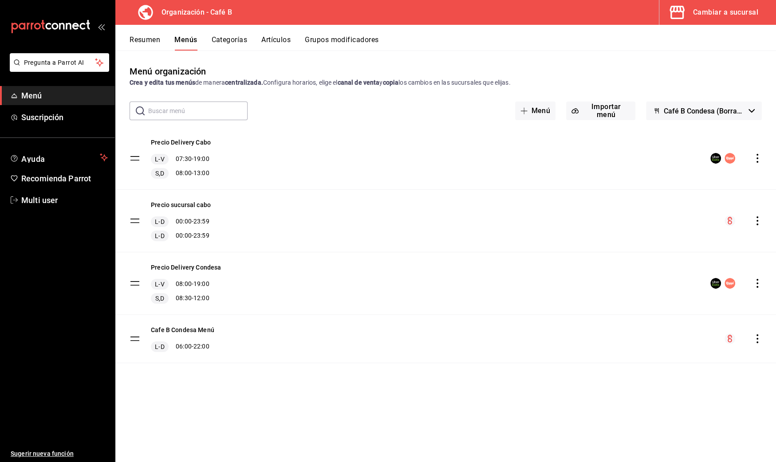
click at [758, 156] on icon "actions" at bounding box center [757, 158] width 9 height 9
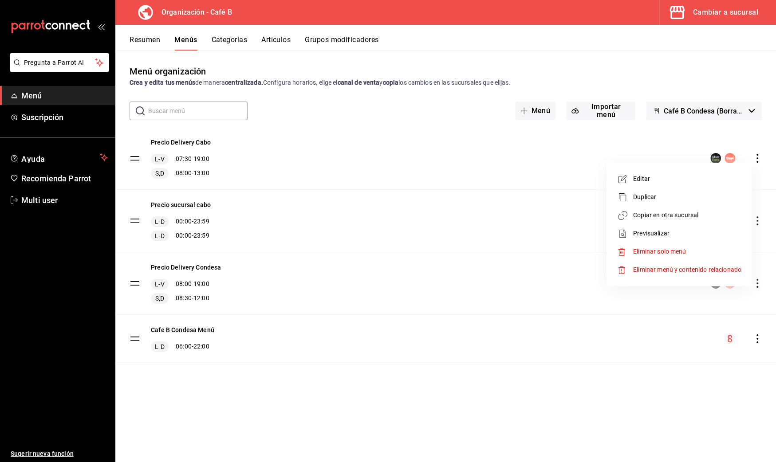
click at [683, 212] on span "Copiar en otra sucursal" at bounding box center [687, 215] width 108 height 9
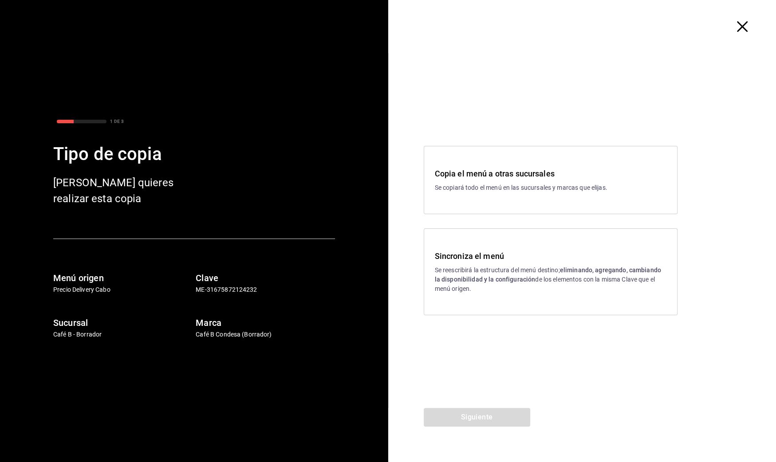
click at [743, 27] on icon "button" at bounding box center [742, 26] width 11 height 11
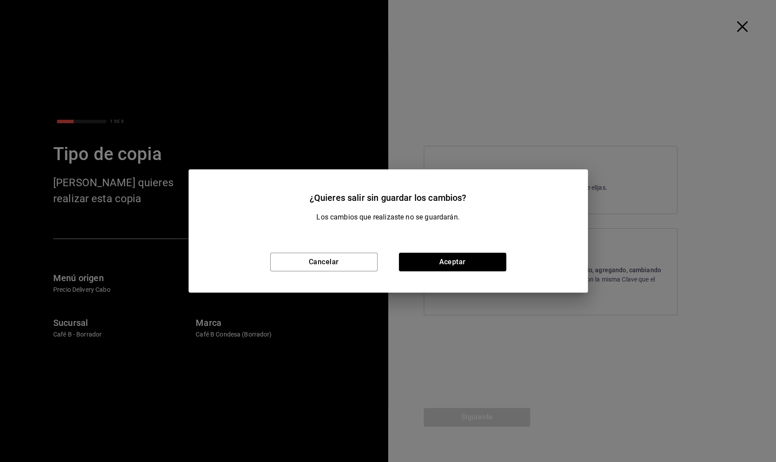
click at [464, 271] on div "Cancelar Aceptar" at bounding box center [388, 262] width 399 height 61
click at [468, 261] on button "Aceptar" at bounding box center [452, 262] width 107 height 19
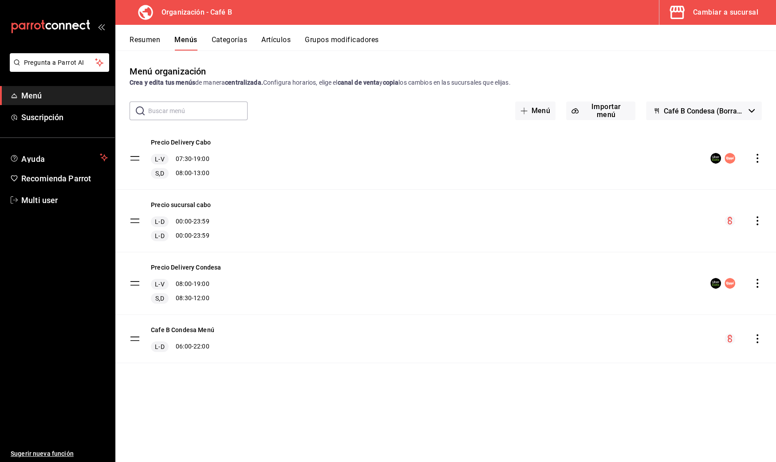
click at [286, 35] on button "Artículos" at bounding box center [275, 42] width 29 height 15
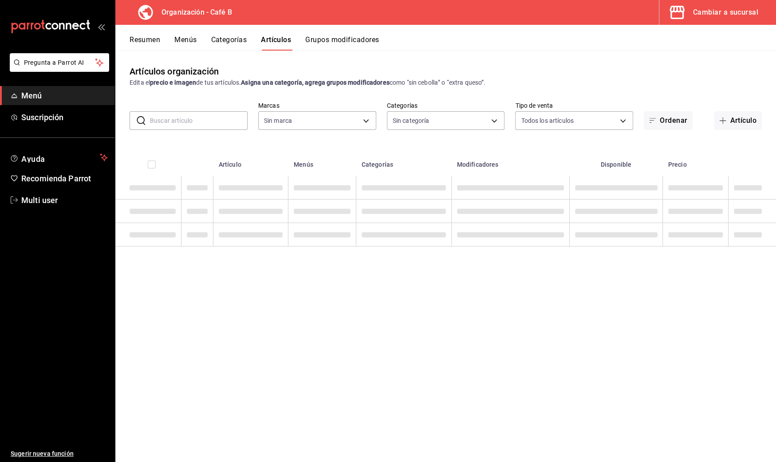
type input "61914e7f-f2ca-4c15-8ed2-909e6f0cad57"
type input "c255636c-4f79-4610-a93f-2b9eec760815,784f6ee1-620d-4436-892a-911f3761d70e,c3825…"
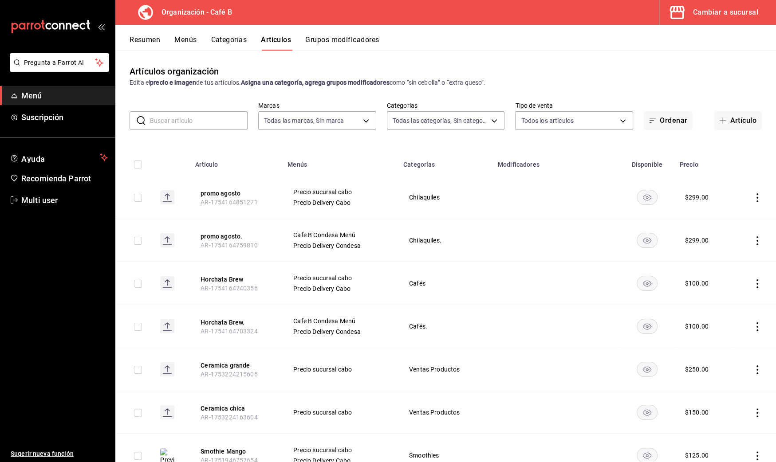
click at [715, 16] on div "Cambiar a sucursal" at bounding box center [725, 12] width 65 height 12
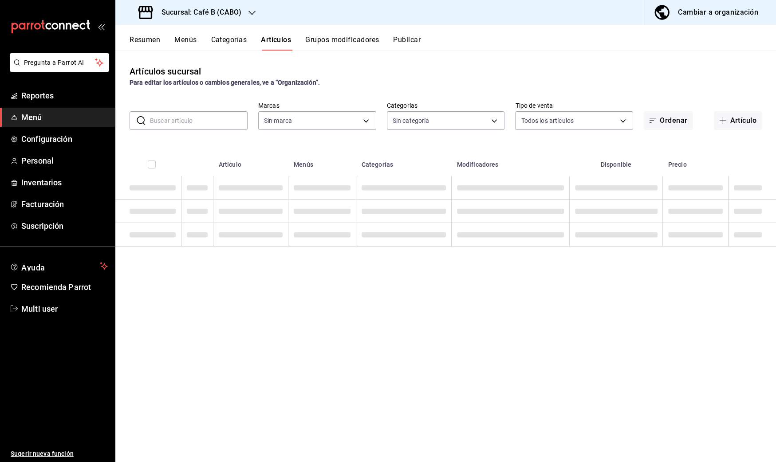
type input "b40cb648-c94f-40bd-86cd-dbcff6ced305,3f8c31e9-c9c4-4afd-98da-6a076f1794bd,91448…"
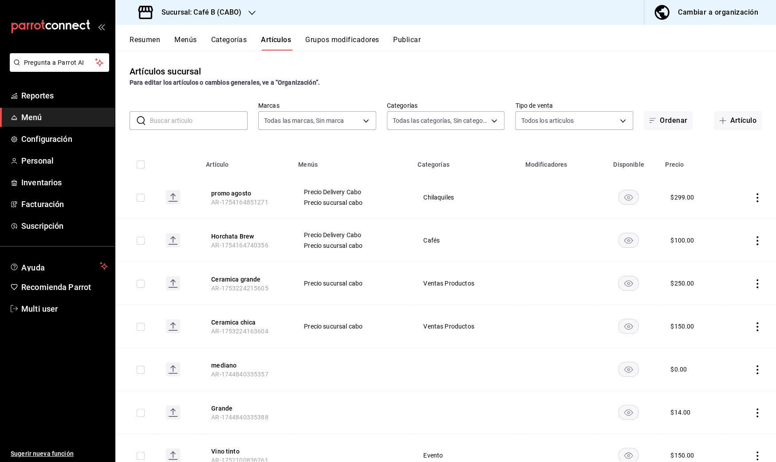
type input "0f2c8ccd-135c-4810-ad16-73e1e4ceff4e"
